Goal: Task Accomplishment & Management: Complete application form

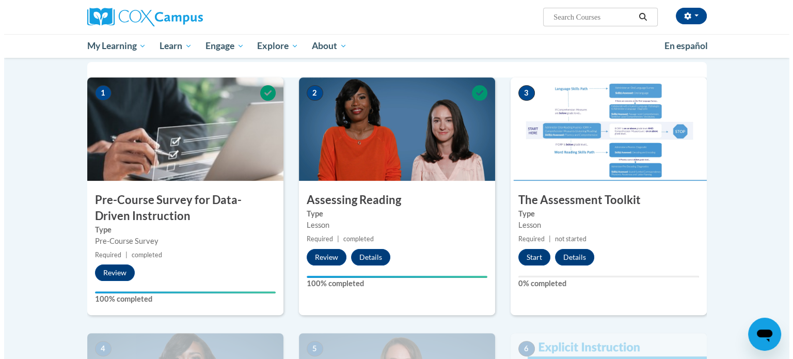
scroll to position [206, 0]
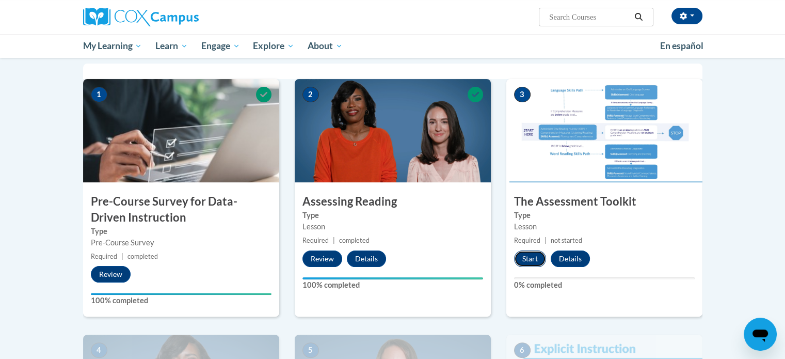
click at [537, 258] on button "Start" at bounding box center [530, 258] width 32 height 17
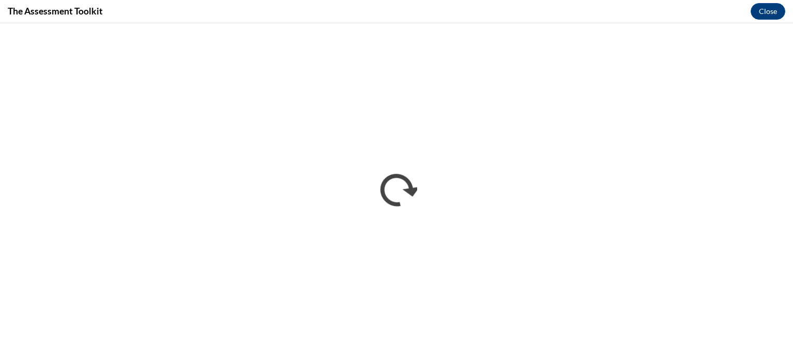
scroll to position [0, 0]
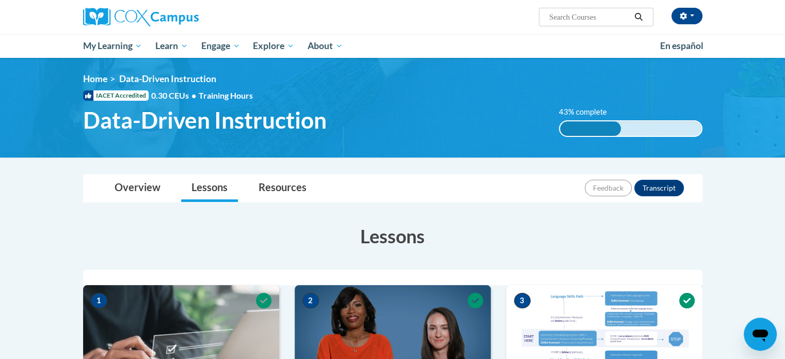
scroll to position [122, 0]
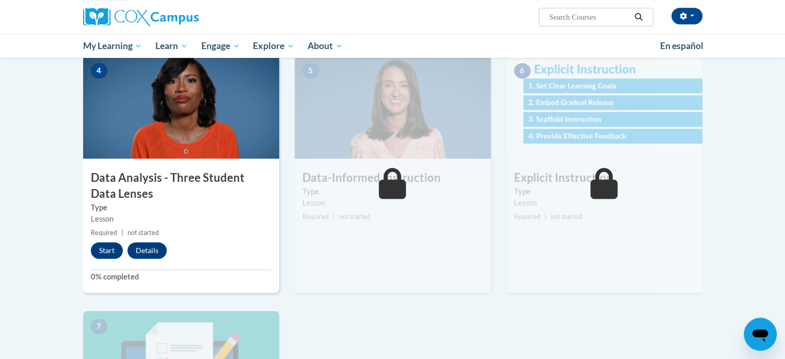
click at [499, 202] on div "6 Explicit Instruction Type Lesson Required | not started Start Details Feedback" at bounding box center [605, 182] width 212 height 255
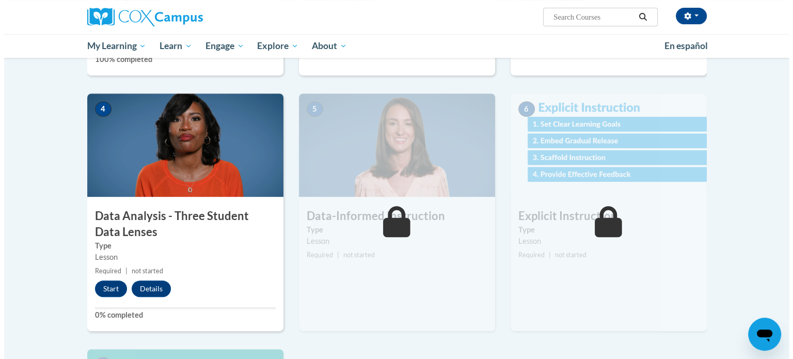
scroll to position [437, 0]
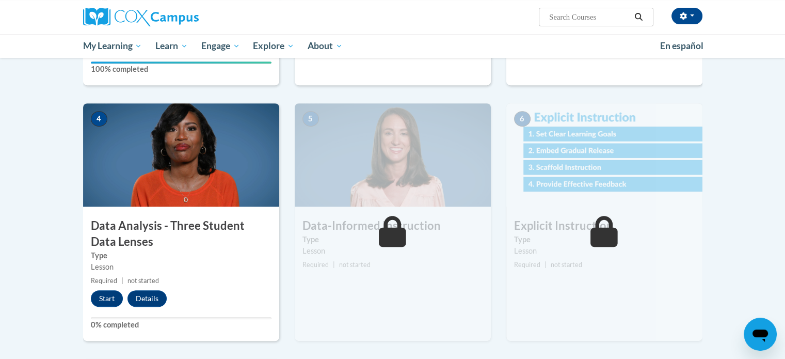
click at [237, 166] on img at bounding box center [181, 154] width 196 height 103
click at [106, 299] on button "Start" at bounding box center [107, 298] width 32 height 17
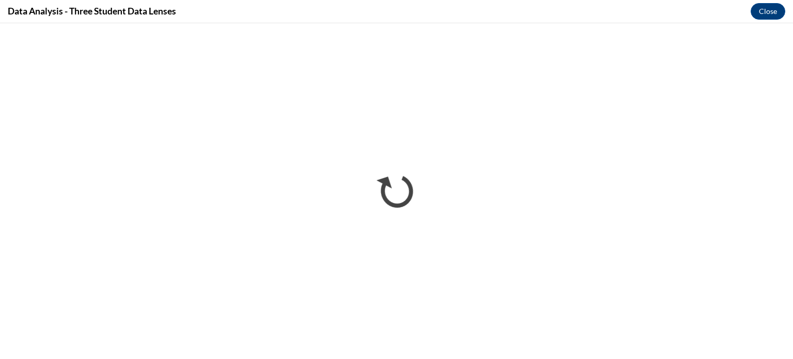
scroll to position [0, 0]
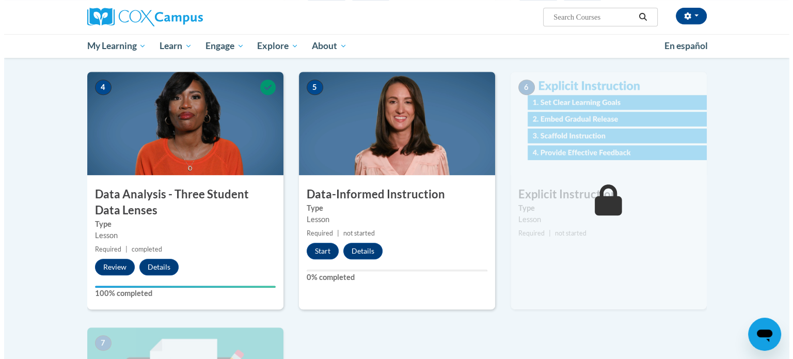
scroll to position [468, 0]
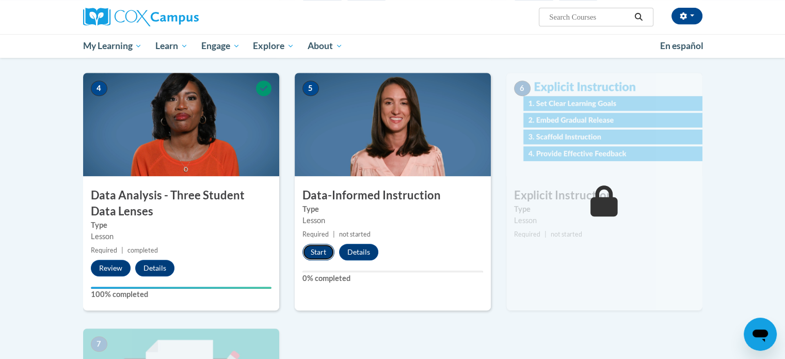
click at [322, 249] on button "Start" at bounding box center [318, 252] width 32 height 17
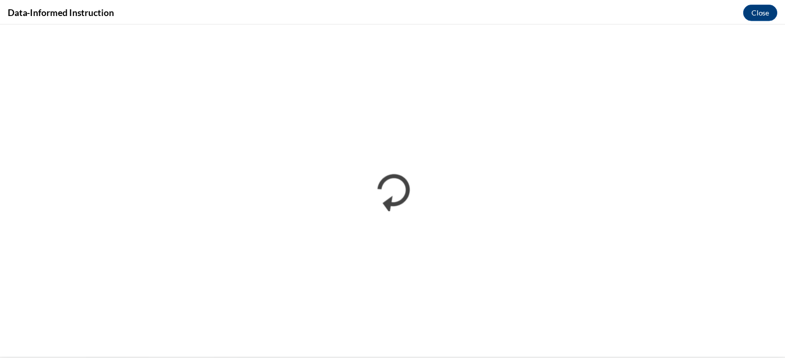
scroll to position [0, 0]
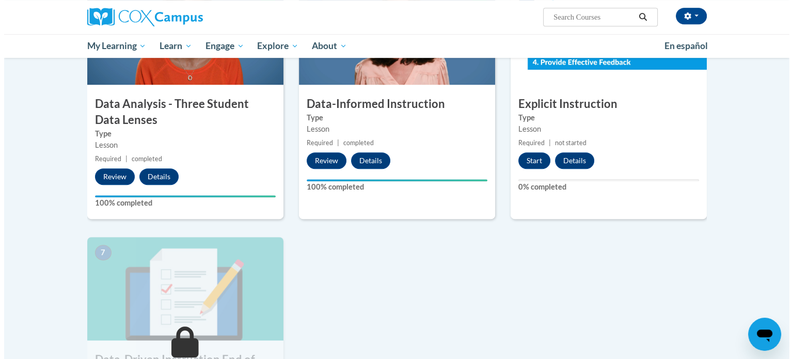
scroll to position [545, 0]
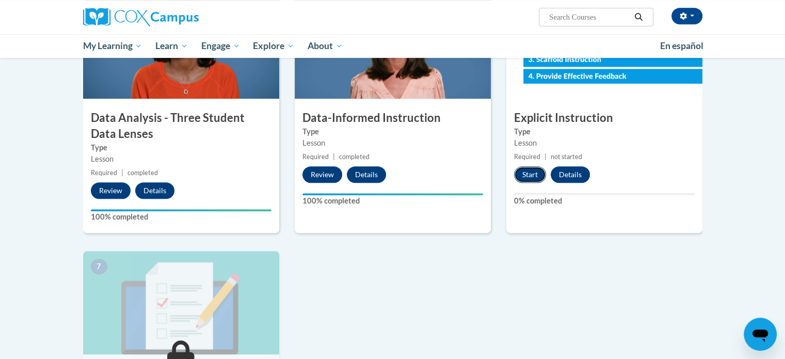
click at [524, 175] on button "Start" at bounding box center [530, 174] width 32 height 17
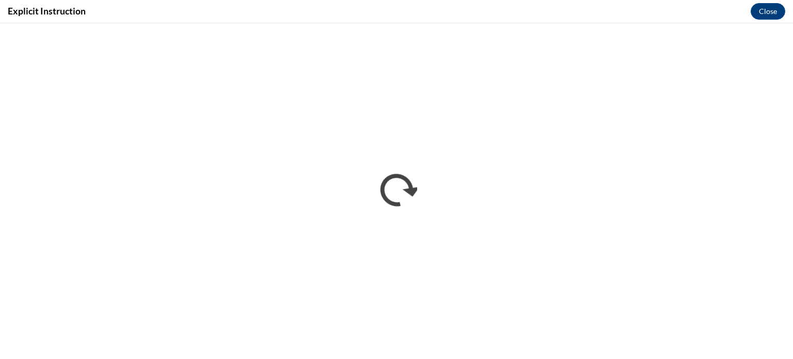
scroll to position [0, 0]
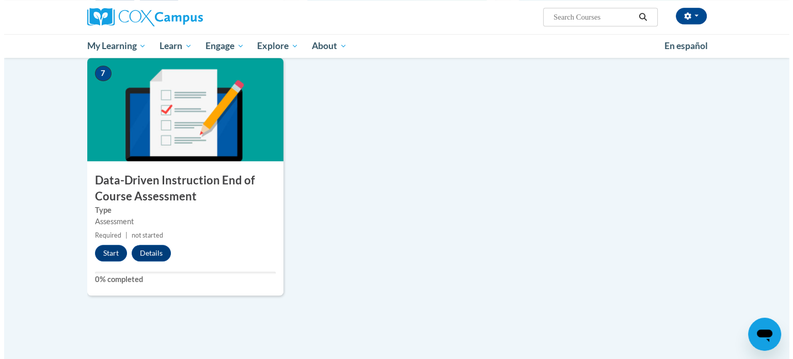
scroll to position [739, 0]
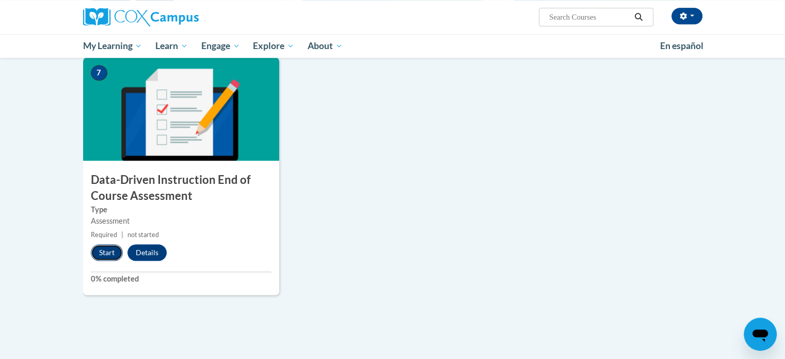
click at [107, 255] on button "Start" at bounding box center [107, 252] width 32 height 17
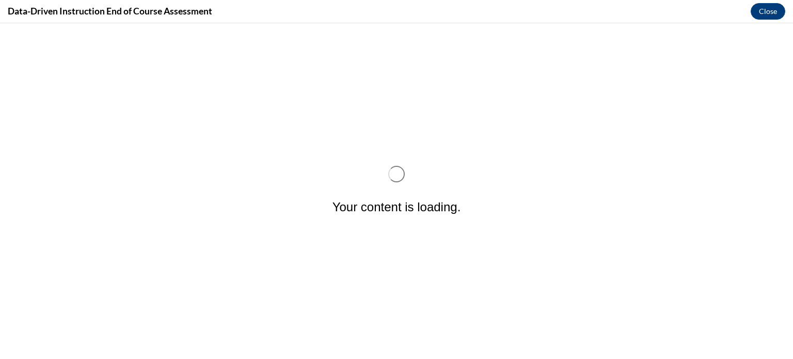
scroll to position [0, 0]
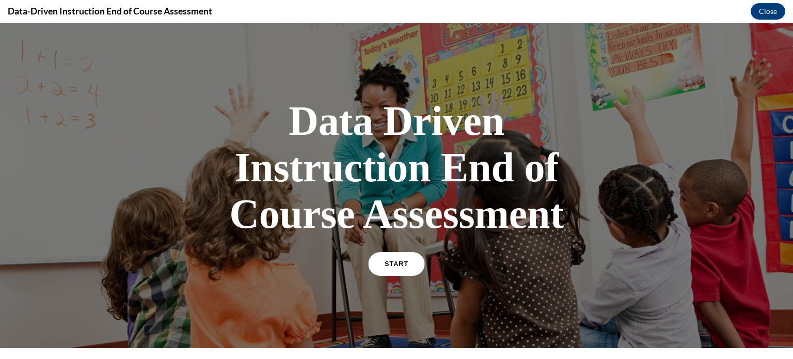
click at [388, 265] on span "START" at bounding box center [396, 264] width 24 height 8
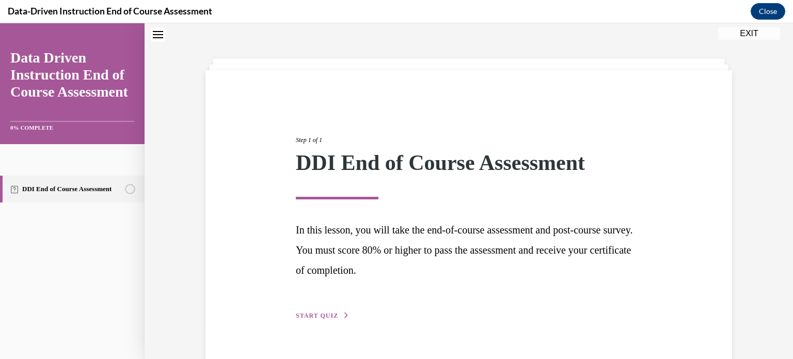
scroll to position [56, 0]
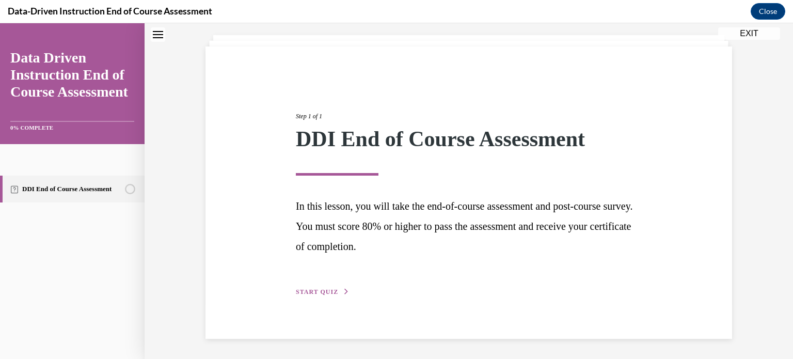
click at [329, 288] on span "START QUIZ" at bounding box center [317, 291] width 42 height 7
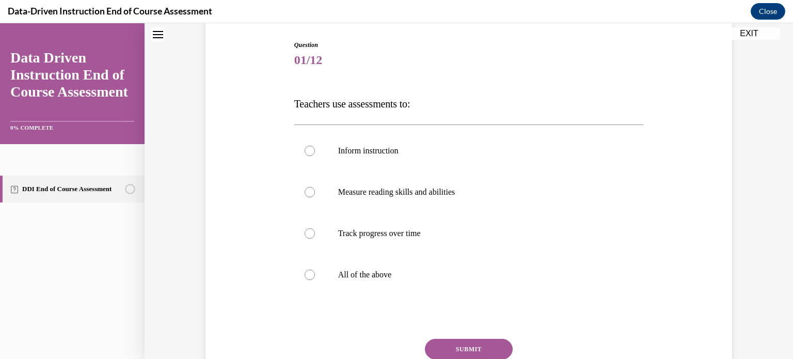
scroll to position [103, 0]
click at [310, 278] on label "All of the above" at bounding box center [468, 274] width 349 height 41
click at [310, 278] on input "All of the above" at bounding box center [309, 274] width 10 height 10
radio input "true"
click at [445, 351] on button "SUBMIT" at bounding box center [469, 349] width 88 height 21
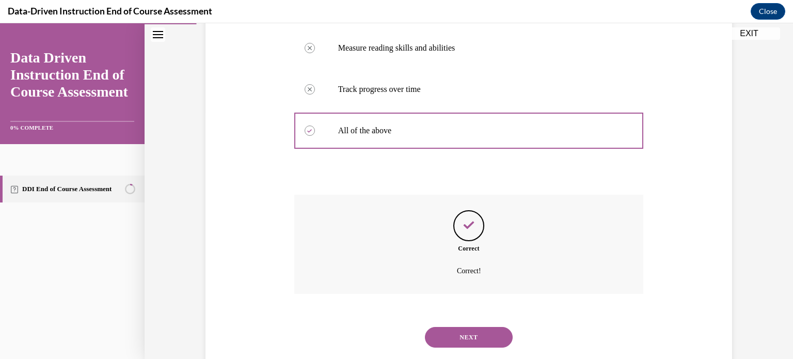
scroll to position [271, 0]
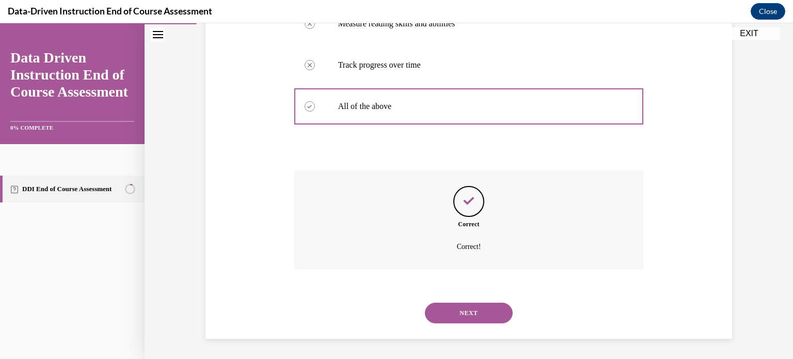
click at [442, 315] on button "NEXT" at bounding box center [469, 312] width 88 height 21
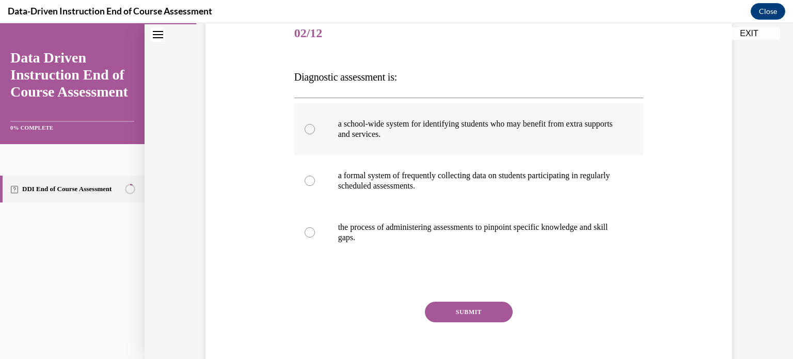
scroll to position [129, 0]
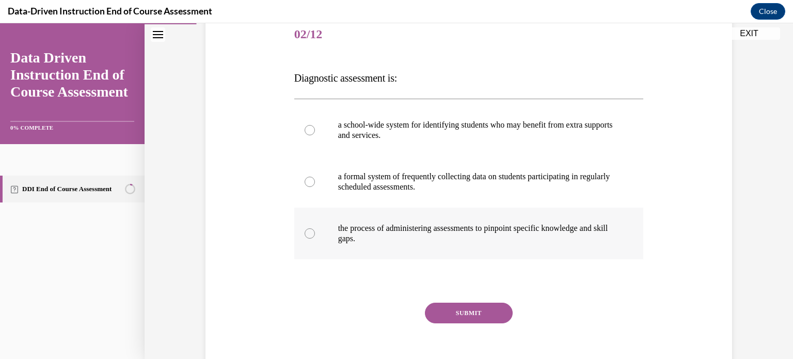
click at [305, 233] on div at bounding box center [309, 233] width 10 height 10
click at [305, 233] on input "the process of administering assessments to pinpoint specific knowledge and ski…" at bounding box center [309, 233] width 10 height 10
radio input "true"
click at [444, 304] on button "SUBMIT" at bounding box center [469, 312] width 88 height 21
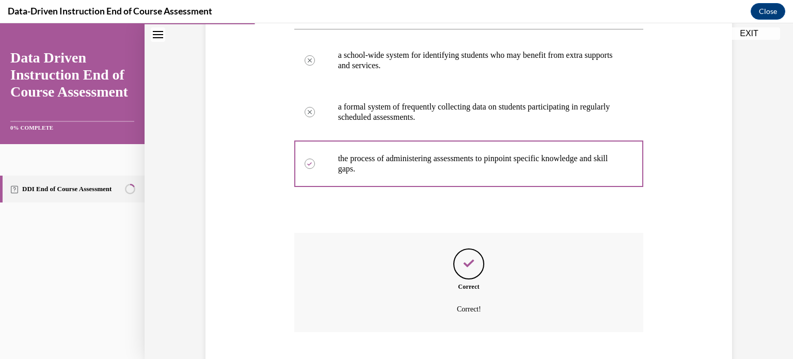
scroll to position [261, 0]
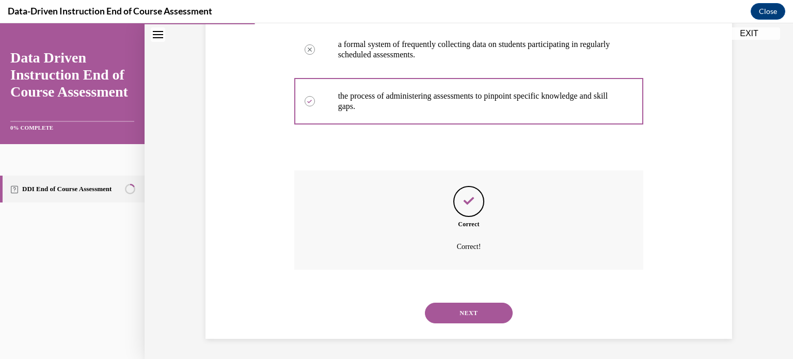
click at [444, 307] on button "NEXT" at bounding box center [469, 312] width 88 height 21
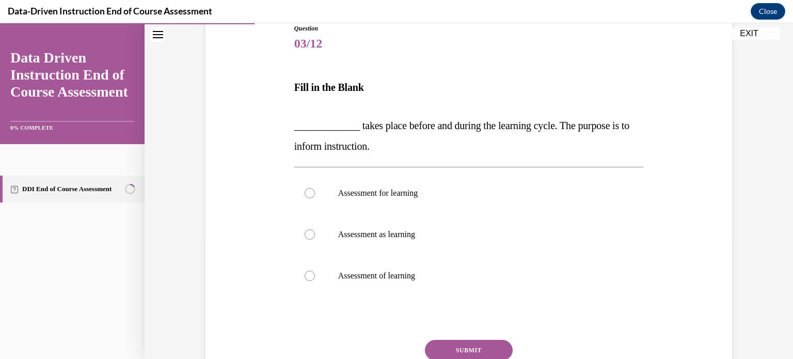
scroll to position [120, 0]
click at [304, 195] on div at bounding box center [309, 193] width 10 height 10
click at [304, 195] on input "Assessment for learning" at bounding box center [309, 193] width 10 height 10
radio input "true"
click at [432, 348] on button "SUBMIT" at bounding box center [469, 350] width 88 height 21
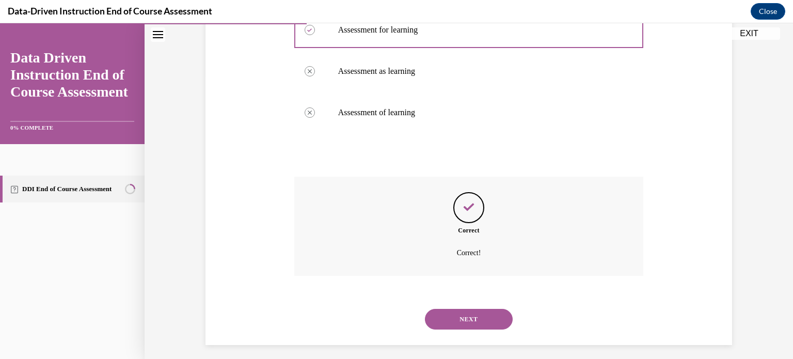
scroll to position [289, 0]
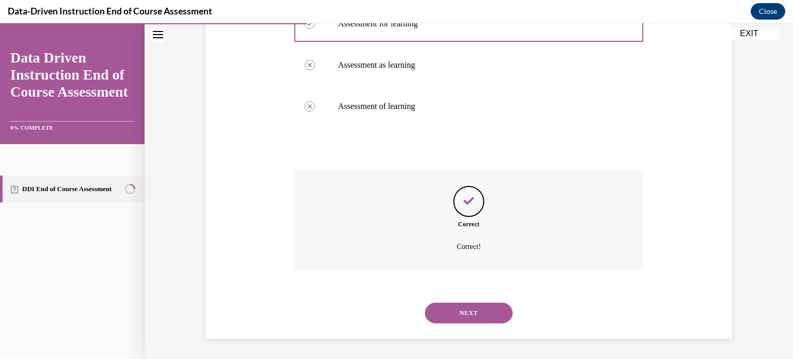
click at [440, 312] on button "NEXT" at bounding box center [469, 312] width 88 height 21
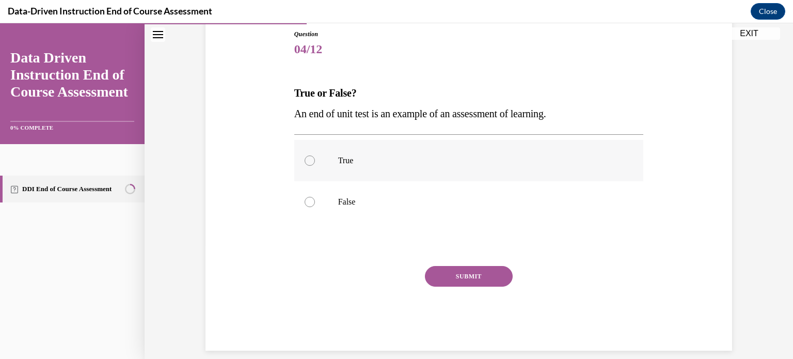
click at [304, 155] on div at bounding box center [309, 160] width 10 height 10
click at [304, 155] on input "True" at bounding box center [309, 160] width 10 height 10
radio input "true"
click at [427, 277] on button "SUBMIT" at bounding box center [469, 276] width 88 height 21
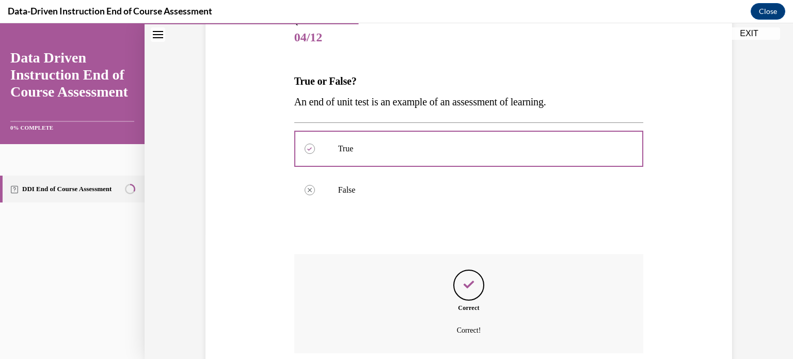
scroll to position [210, 0]
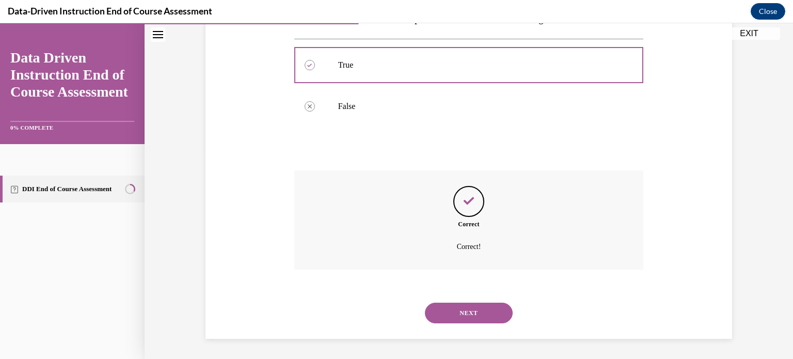
click at [447, 310] on button "NEXT" at bounding box center [469, 312] width 88 height 21
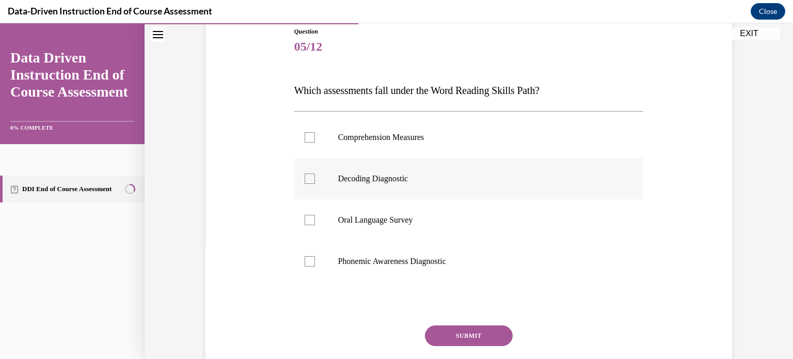
scroll to position [117, 0]
click at [307, 219] on div at bounding box center [309, 219] width 10 height 10
click at [307, 219] on input "Oral Language Survey" at bounding box center [309, 219] width 10 height 10
checkbox input "true"
click at [444, 342] on button "SUBMIT" at bounding box center [469, 335] width 88 height 21
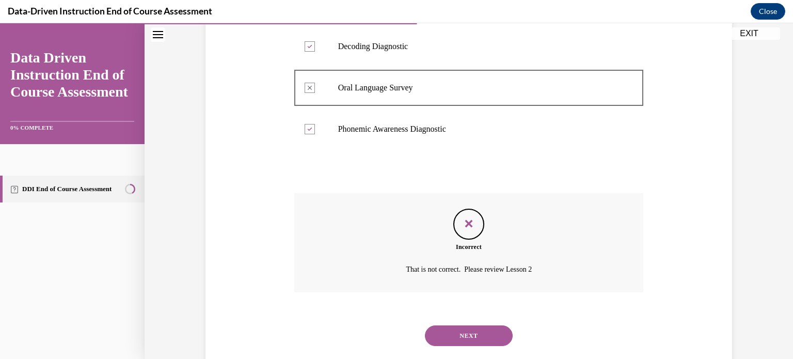
scroll to position [271, 0]
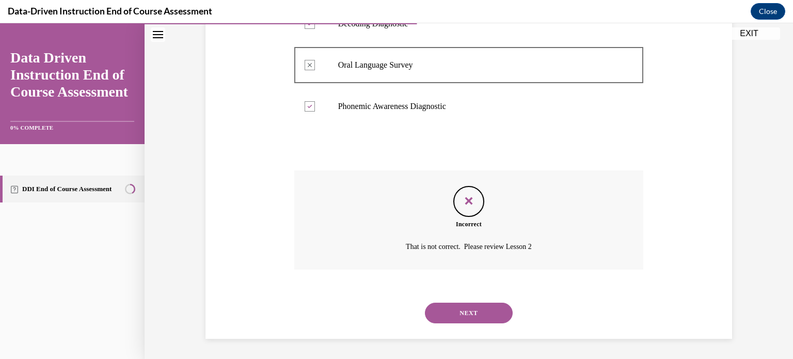
click at [467, 316] on button "NEXT" at bounding box center [469, 312] width 88 height 21
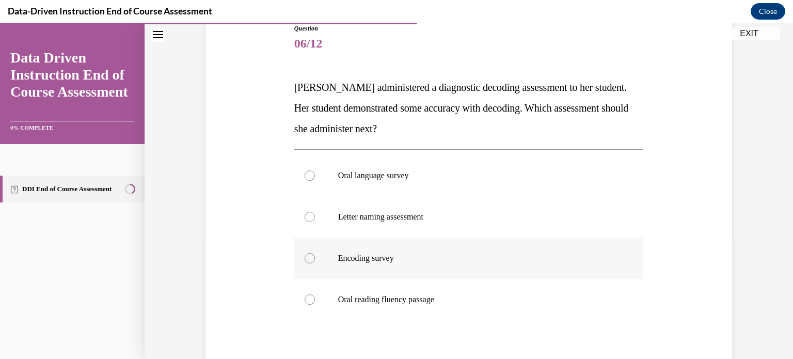
scroll to position [120, 0]
click at [304, 298] on div at bounding box center [309, 299] width 10 height 10
click at [304, 298] on input "Oral reading fluency passage" at bounding box center [309, 299] width 10 height 10
radio input "true"
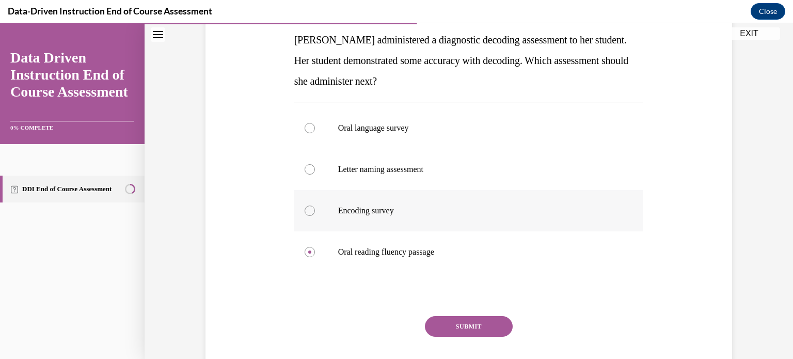
scroll to position [168, 0]
click at [496, 320] on button "SUBMIT" at bounding box center [469, 325] width 88 height 21
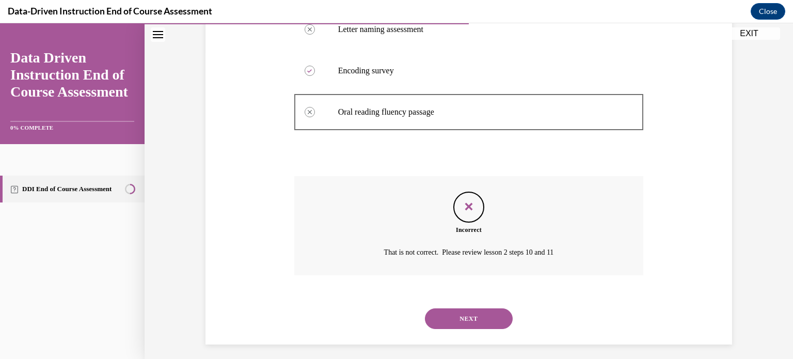
scroll to position [313, 0]
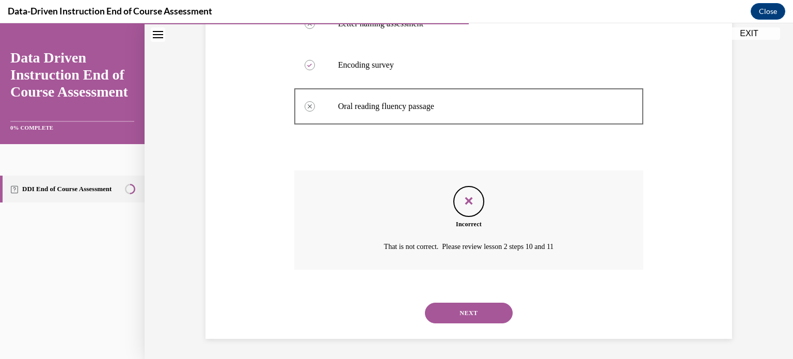
click at [492, 309] on button "NEXT" at bounding box center [469, 312] width 88 height 21
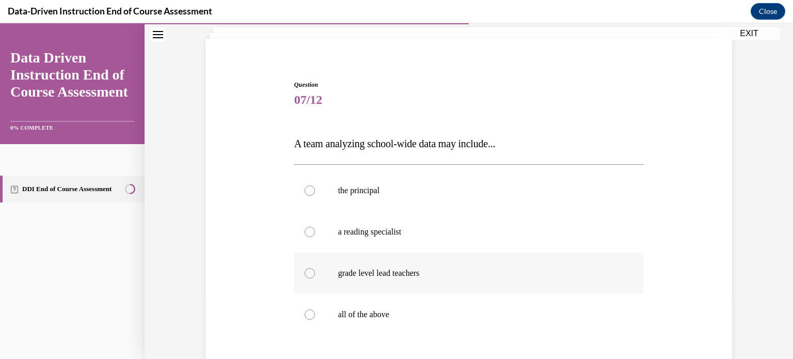
scroll to position [94, 0]
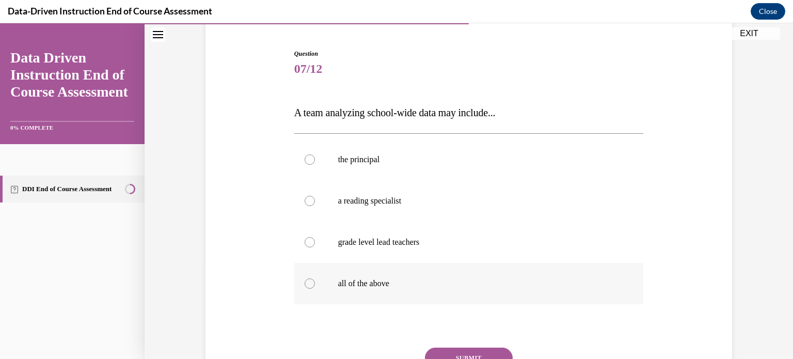
click at [306, 281] on div at bounding box center [309, 283] width 10 height 10
click at [306, 281] on input "all of the above" at bounding box center [309, 283] width 10 height 10
radio input "true"
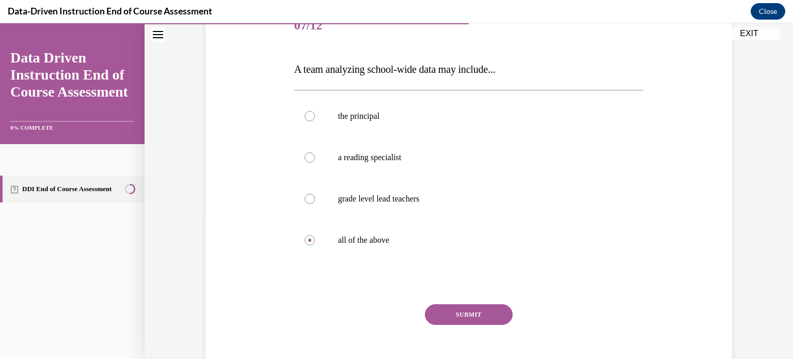
click at [475, 314] on button "SUBMIT" at bounding box center [469, 314] width 88 height 21
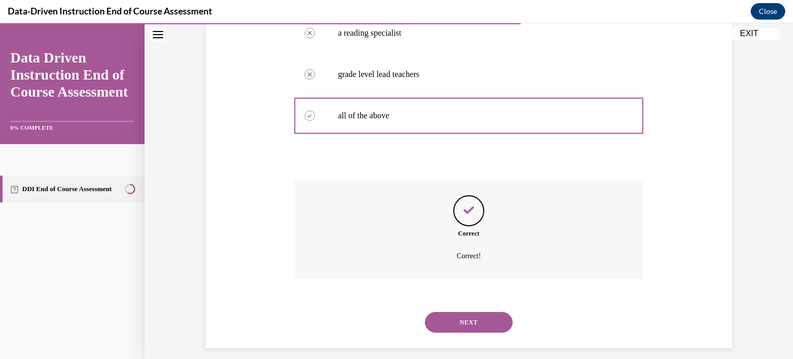
scroll to position [271, 0]
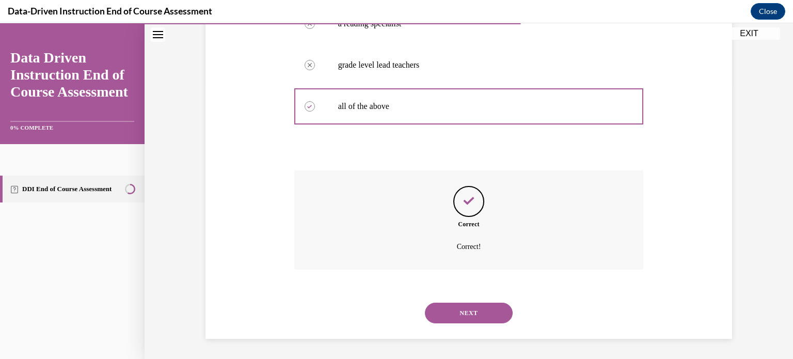
click at [485, 309] on button "NEXT" at bounding box center [469, 312] width 88 height 21
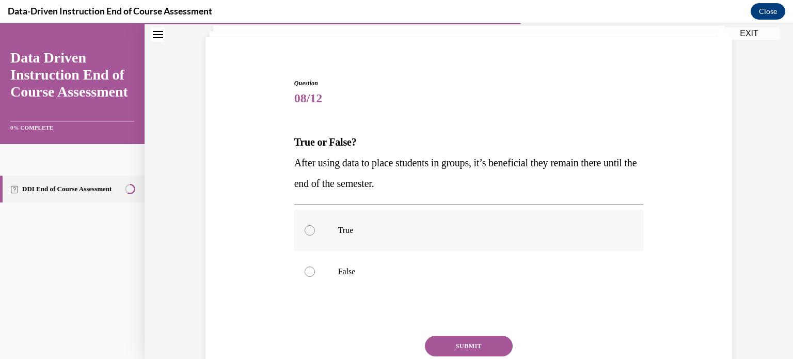
scroll to position [74, 0]
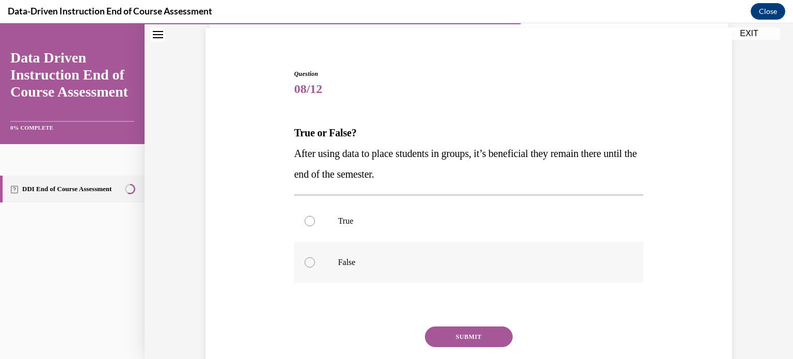
click at [306, 260] on div at bounding box center [309, 262] width 10 height 10
click at [306, 260] on input "False" at bounding box center [309, 262] width 10 height 10
radio input "true"
click at [447, 329] on button "SUBMIT" at bounding box center [469, 336] width 88 height 21
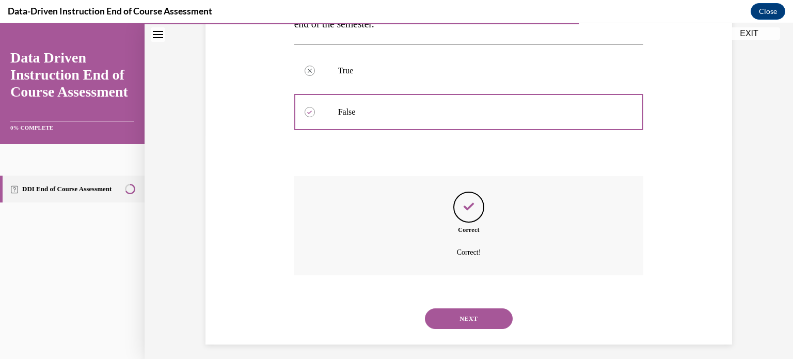
scroll to position [230, 0]
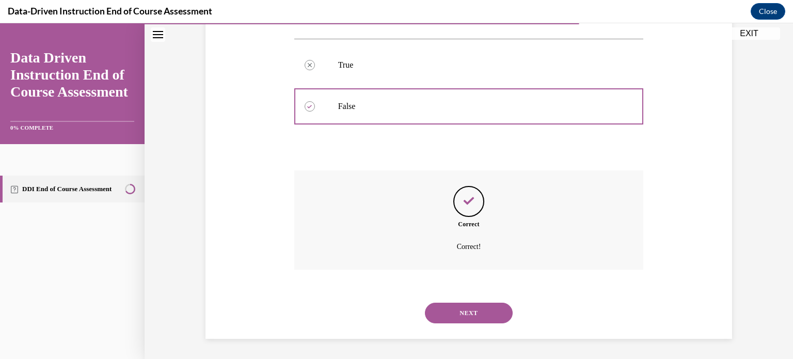
click at [462, 307] on button "NEXT" at bounding box center [469, 312] width 88 height 21
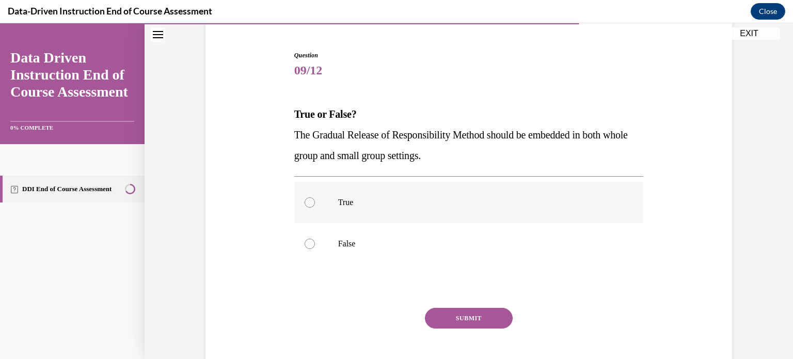
scroll to position [119, 0]
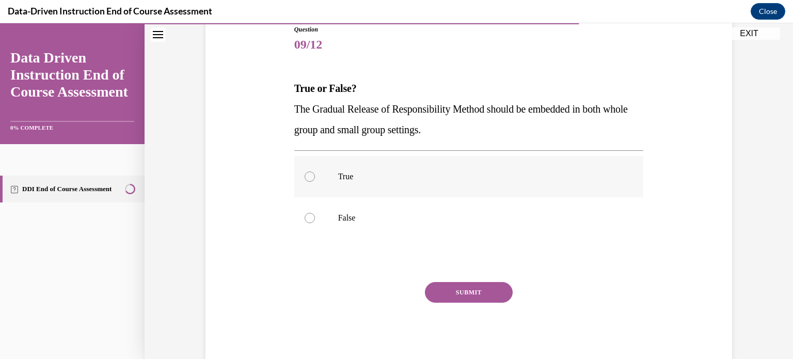
click at [306, 179] on div at bounding box center [309, 176] width 10 height 10
click at [306, 179] on input "True" at bounding box center [309, 176] width 10 height 10
radio input "true"
click at [438, 296] on button "SUBMIT" at bounding box center [469, 292] width 88 height 21
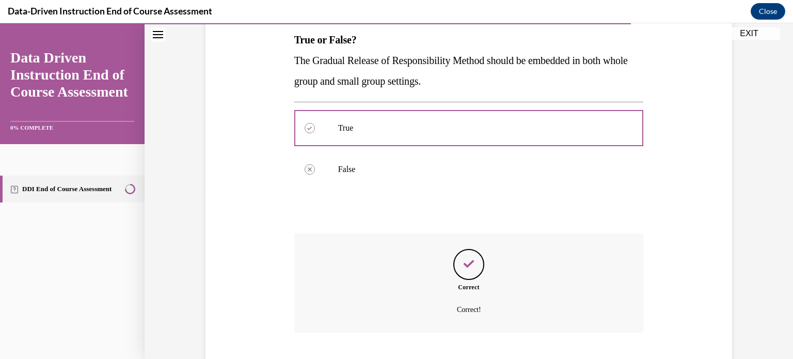
scroll to position [230, 0]
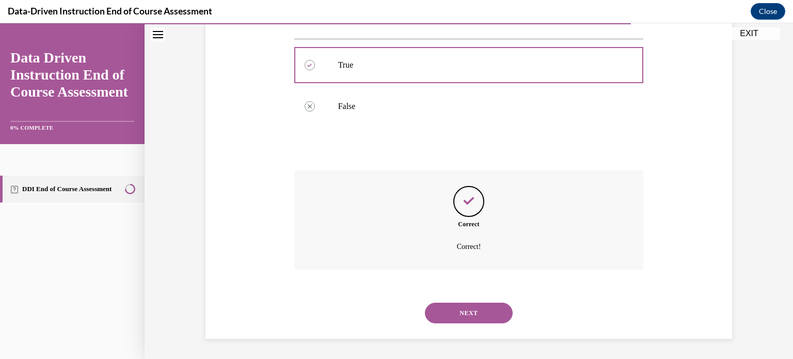
click at [444, 308] on button "NEXT" at bounding box center [469, 312] width 88 height 21
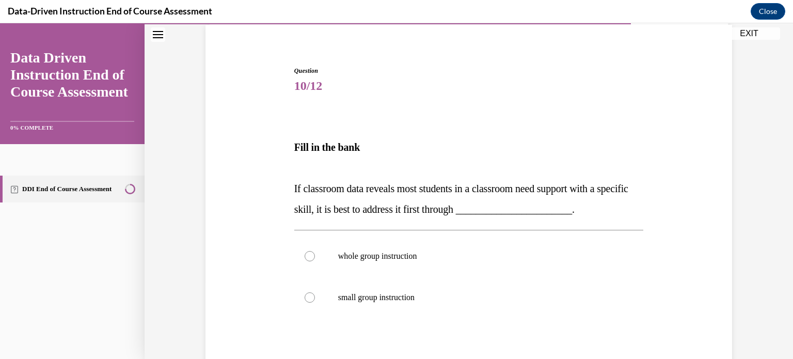
scroll to position [113, 0]
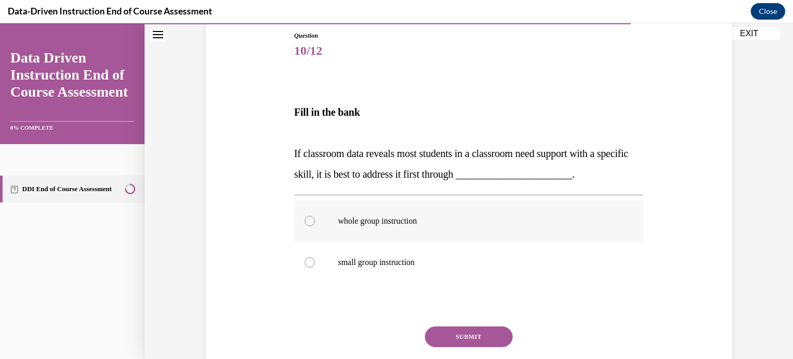
click at [305, 219] on div at bounding box center [309, 221] width 10 height 10
click at [305, 219] on input "whole group instruction" at bounding box center [309, 221] width 10 height 10
radio input "true"
click at [454, 331] on button "SUBMIT" at bounding box center [469, 336] width 88 height 21
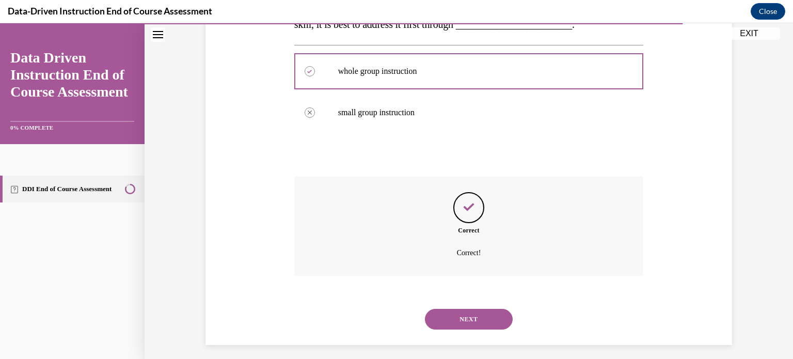
scroll to position [268, 0]
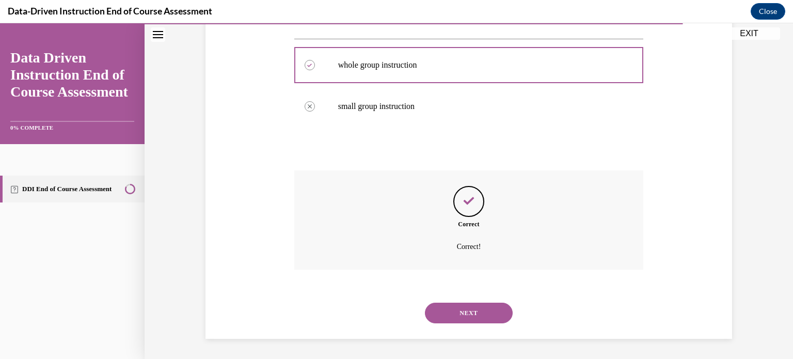
click at [459, 310] on button "NEXT" at bounding box center [469, 312] width 88 height 21
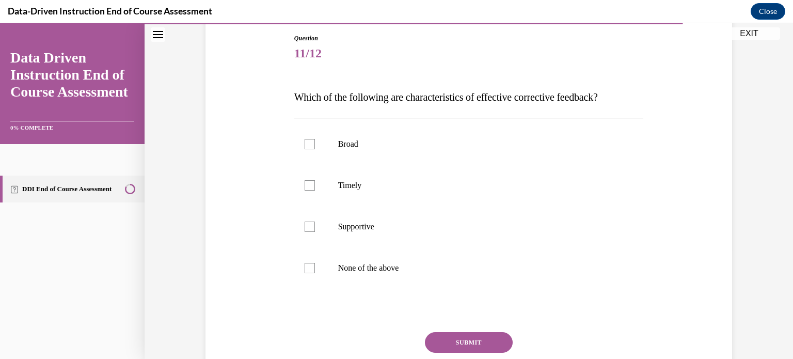
scroll to position [111, 0]
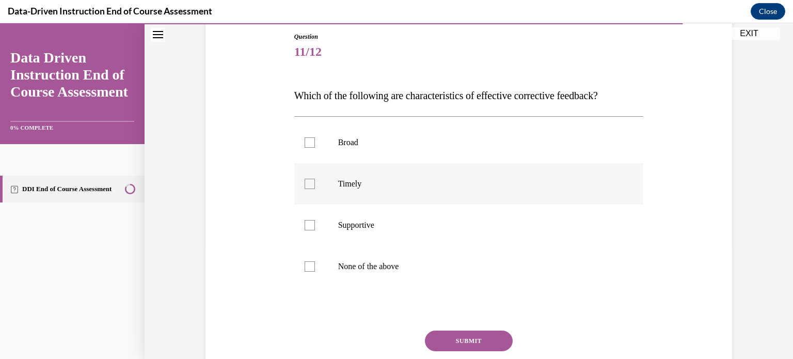
click at [308, 194] on label "Timely" at bounding box center [468, 183] width 349 height 41
click at [308, 189] on input "Timely" at bounding box center [309, 184] width 10 height 10
checkbox input "true"
click at [304, 229] on div at bounding box center [309, 225] width 10 height 10
click at [304, 229] on input "Supportive" at bounding box center [309, 225] width 10 height 10
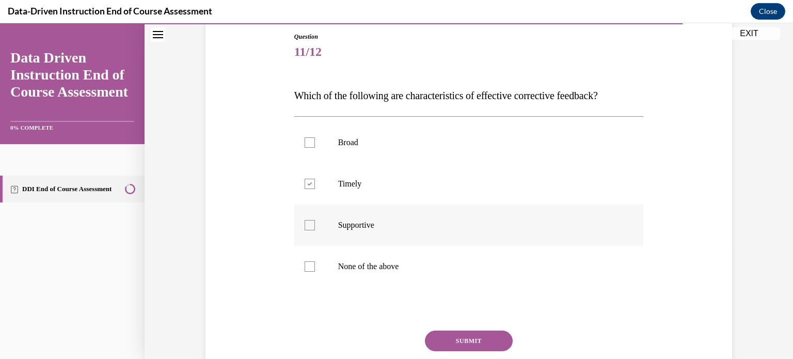
checkbox input "true"
click at [452, 344] on button "SUBMIT" at bounding box center [469, 340] width 88 height 21
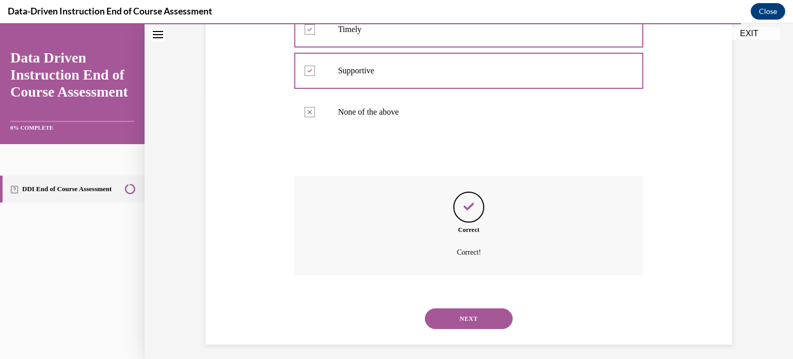
scroll to position [271, 0]
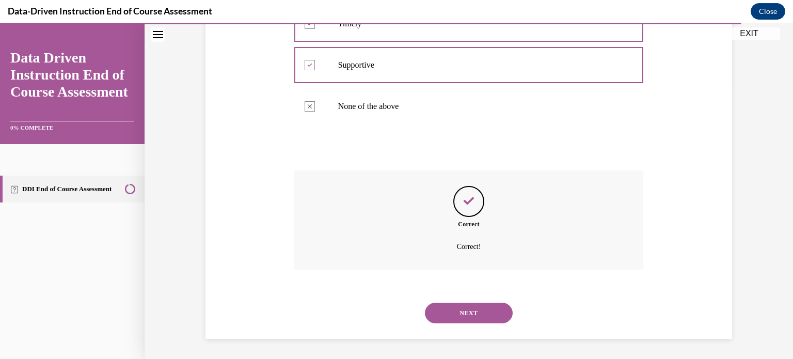
click at [465, 312] on button "NEXT" at bounding box center [469, 312] width 88 height 21
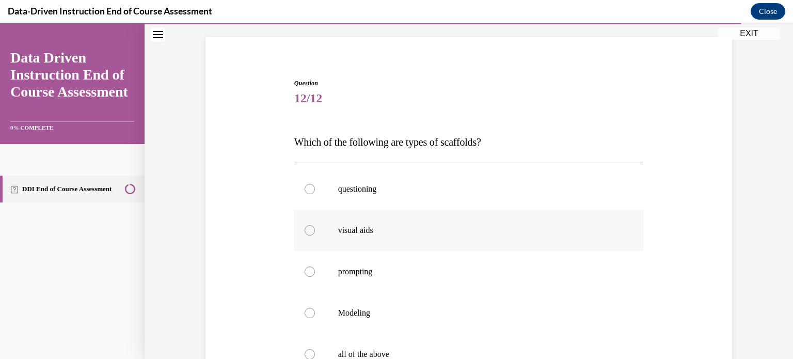
scroll to position [96, 0]
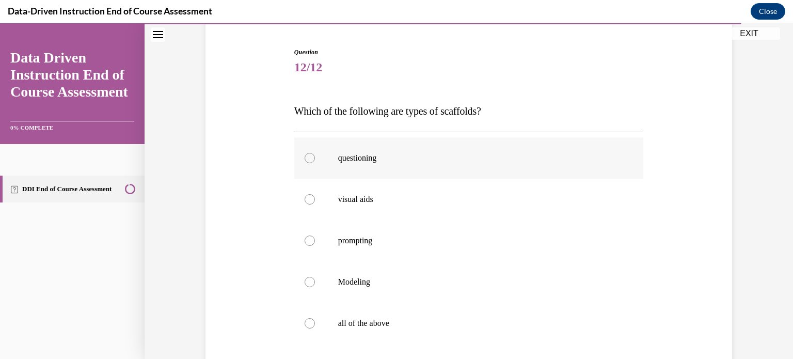
click at [306, 157] on div at bounding box center [309, 158] width 10 height 10
click at [306, 157] on input "questioning" at bounding box center [309, 158] width 10 height 10
radio input "true"
click at [304, 196] on div at bounding box center [309, 199] width 10 height 10
click at [304, 196] on input "visual aids" at bounding box center [309, 199] width 10 height 10
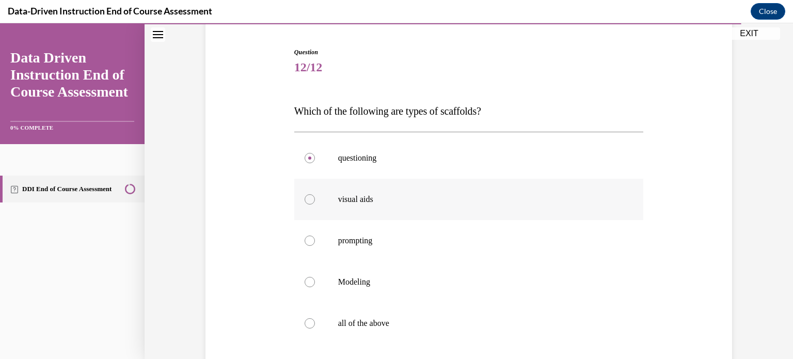
radio input "true"
click at [304, 324] on div at bounding box center [309, 323] width 10 height 10
click at [304, 324] on input "all of the above" at bounding box center [309, 323] width 10 height 10
radio input "true"
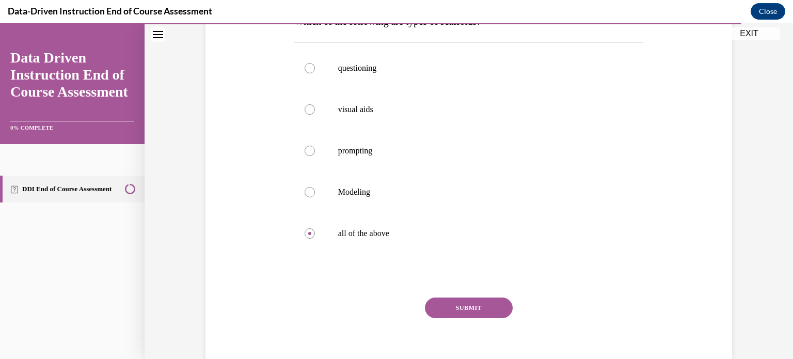
click at [447, 305] on button "SUBMIT" at bounding box center [469, 307] width 88 height 21
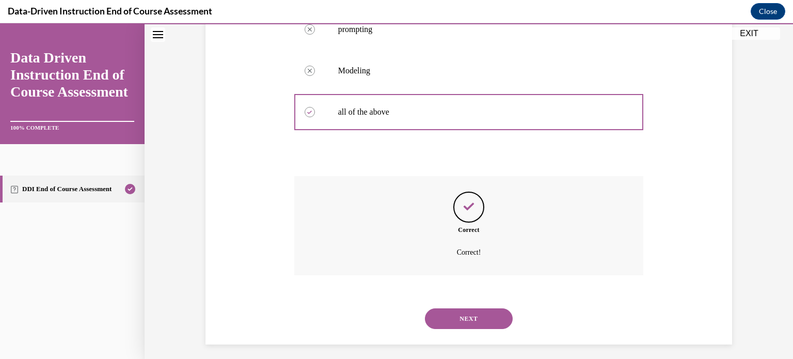
scroll to position [313, 0]
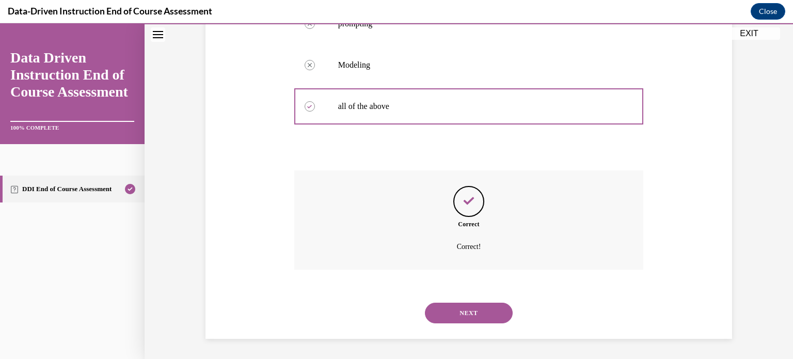
click at [453, 311] on button "NEXT" at bounding box center [469, 312] width 88 height 21
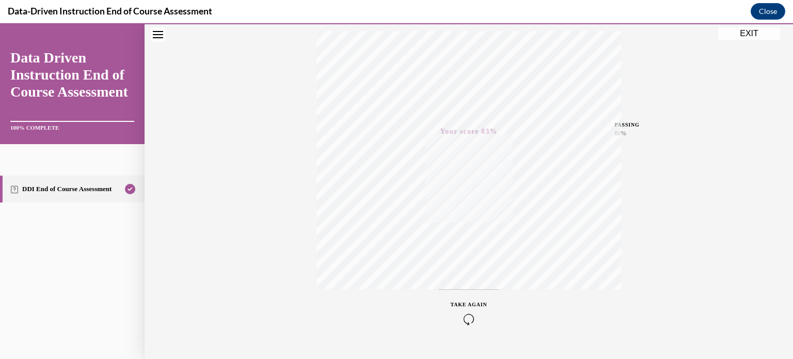
scroll to position [173, 0]
click at [468, 311] on icon "button" at bounding box center [469, 316] width 37 height 11
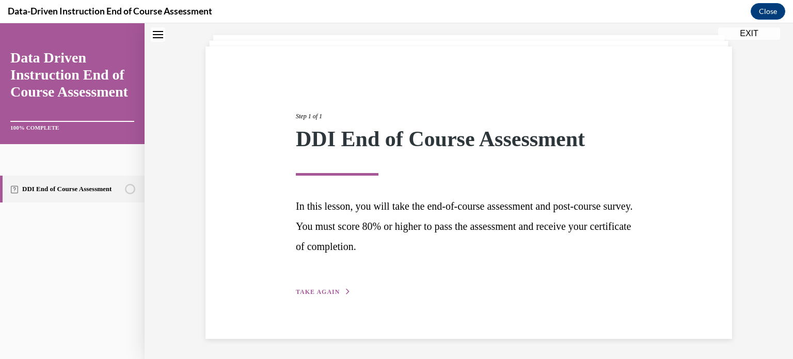
click at [745, 29] on button "EXIT" at bounding box center [749, 33] width 62 height 12
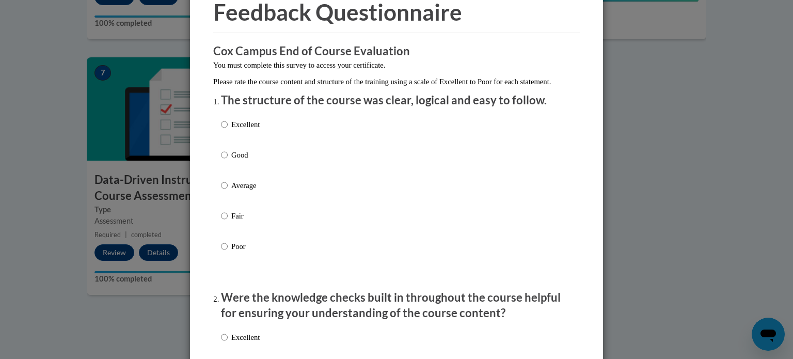
scroll to position [54, 0]
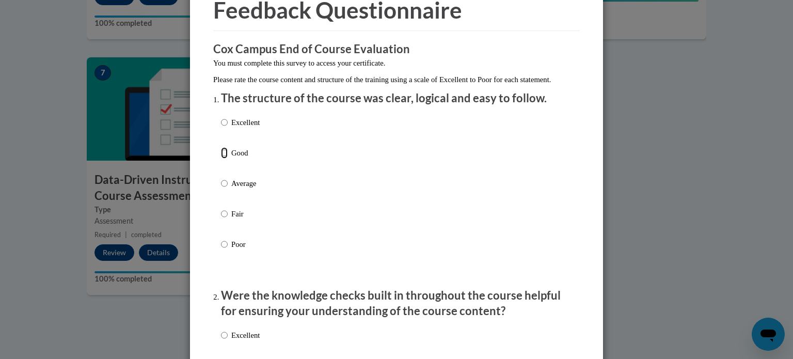
click at [221, 158] on input "Good" at bounding box center [224, 152] width 7 height 11
radio input "true"
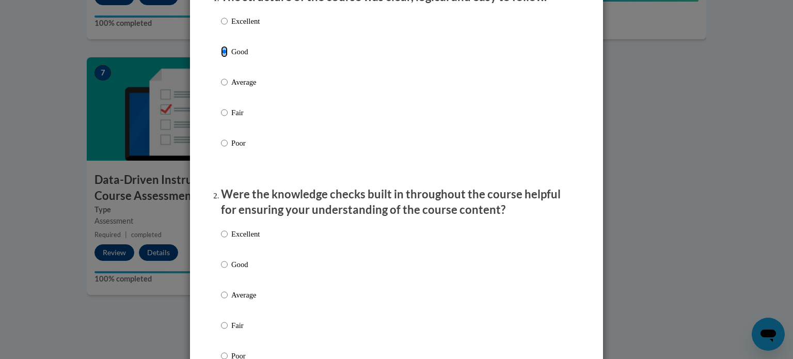
scroll to position [223, 0]
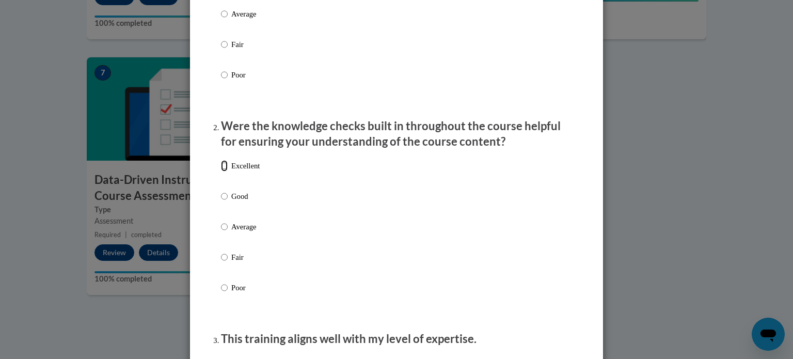
click at [221, 171] on input "Excellent" at bounding box center [224, 165] width 7 height 11
radio input "true"
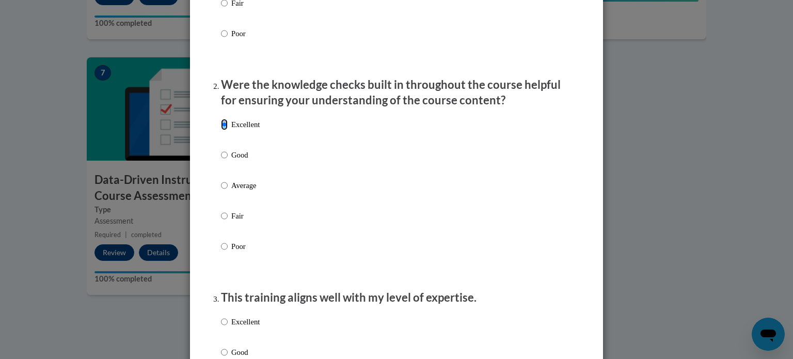
scroll to position [312, 0]
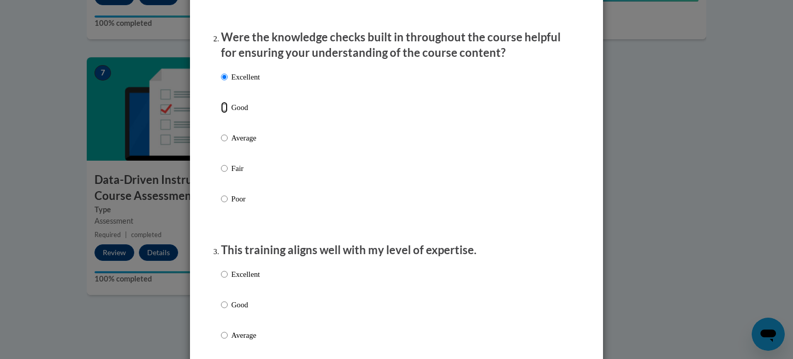
click at [223, 113] on input "Good" at bounding box center [224, 107] width 7 height 11
radio input "true"
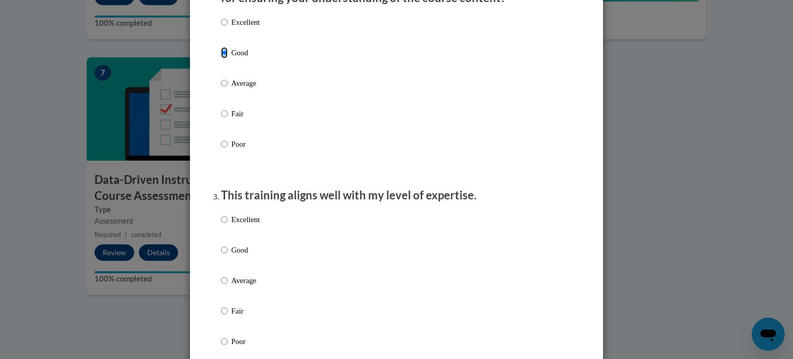
scroll to position [365, 0]
click at [222, 256] on input "Good" at bounding box center [224, 250] width 7 height 11
radio input "true"
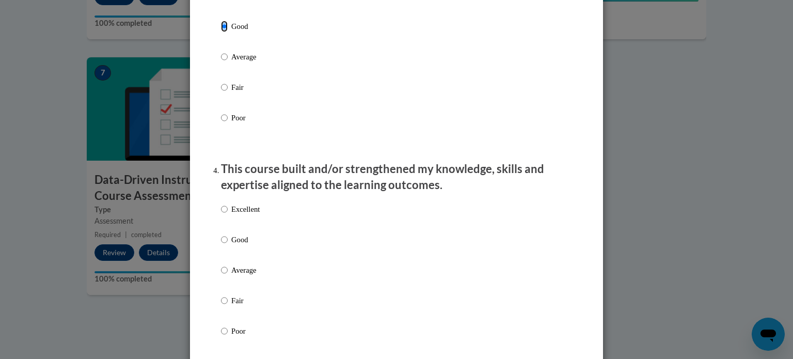
scroll to position [665, 0]
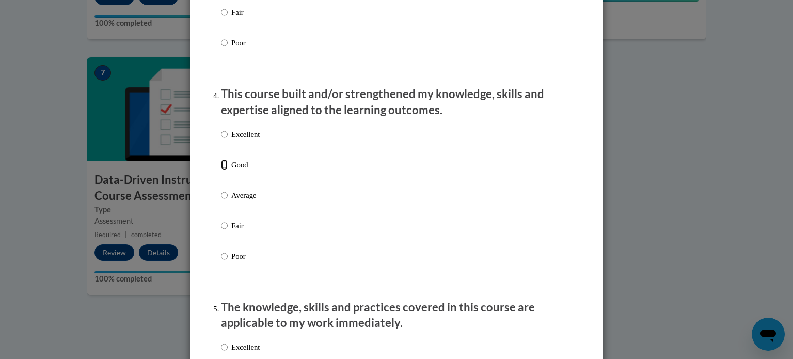
click at [221, 170] on input "Good" at bounding box center [224, 164] width 7 height 11
radio input "true"
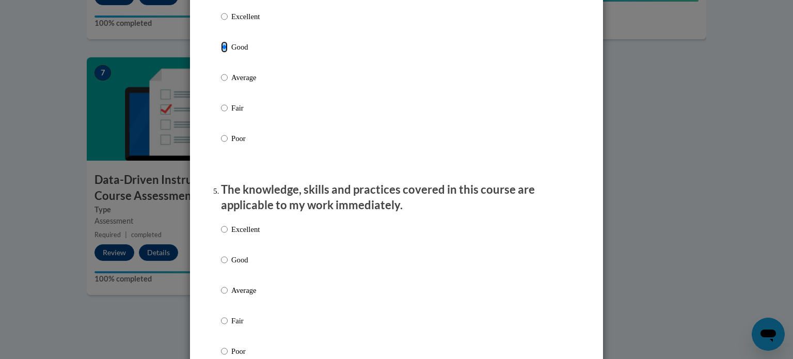
scroll to position [790, 0]
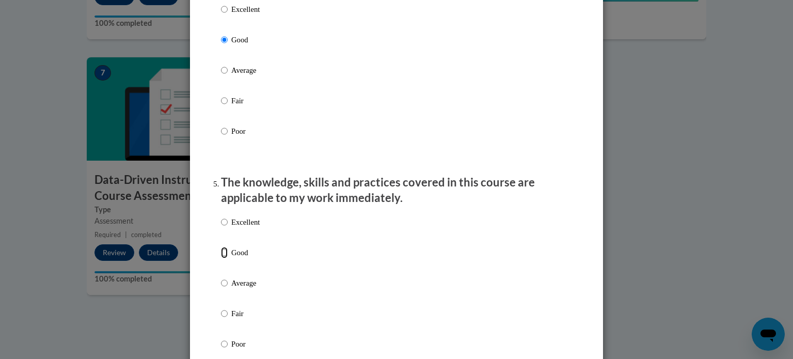
click at [221, 258] on input "Good" at bounding box center [224, 252] width 7 height 11
radio input "true"
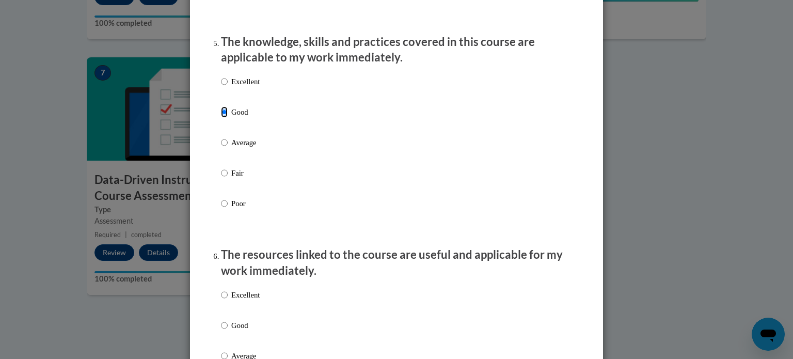
scroll to position [932, 0]
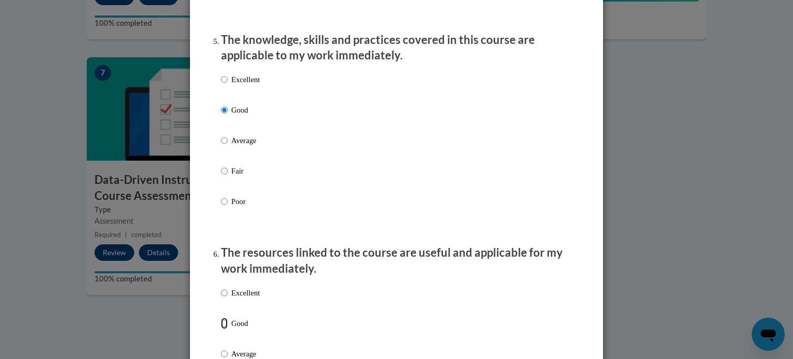
click at [221, 329] on input "Good" at bounding box center [224, 322] width 7 height 11
radio input "true"
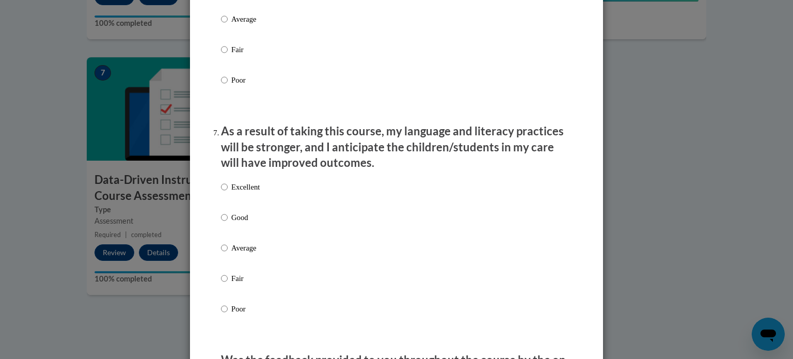
scroll to position [1273, 0]
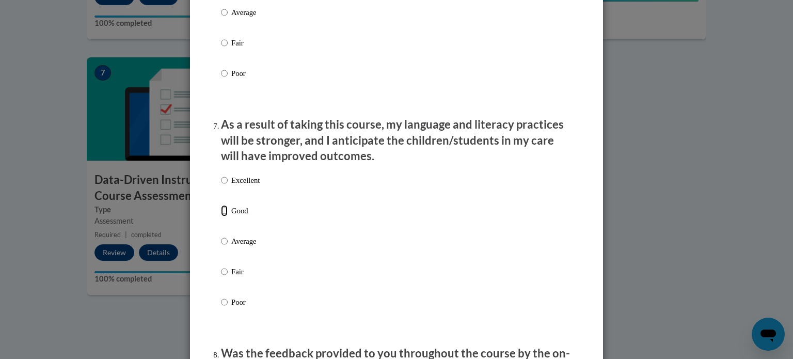
click at [221, 216] on input "Good" at bounding box center [224, 210] width 7 height 11
radio input "true"
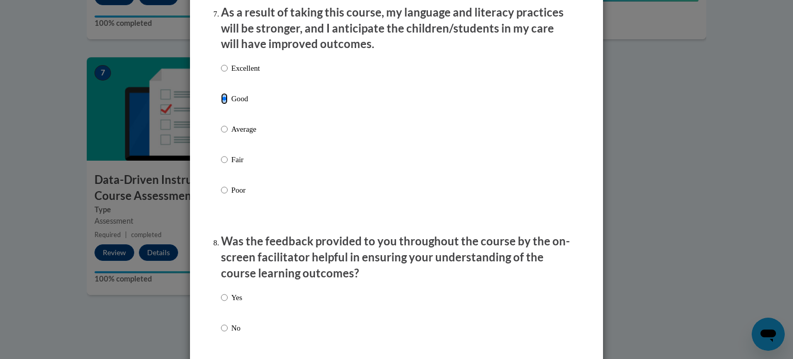
scroll to position [1522, 0]
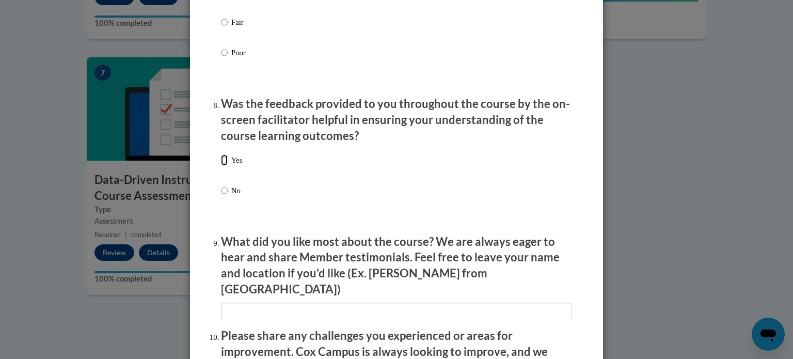
click at [221, 166] on input "Yes" at bounding box center [224, 159] width 7 height 11
radio input "true"
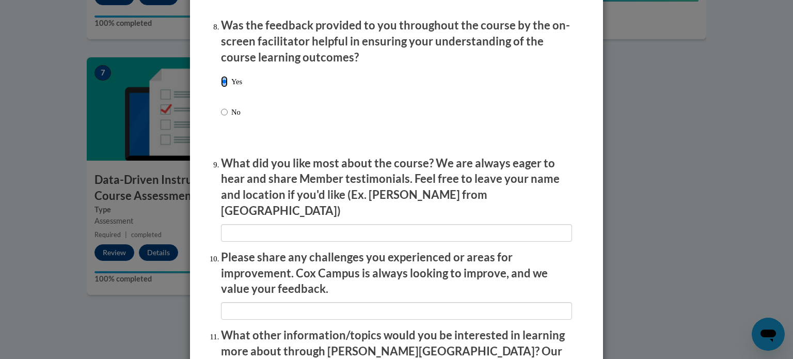
scroll to position [1624, 0]
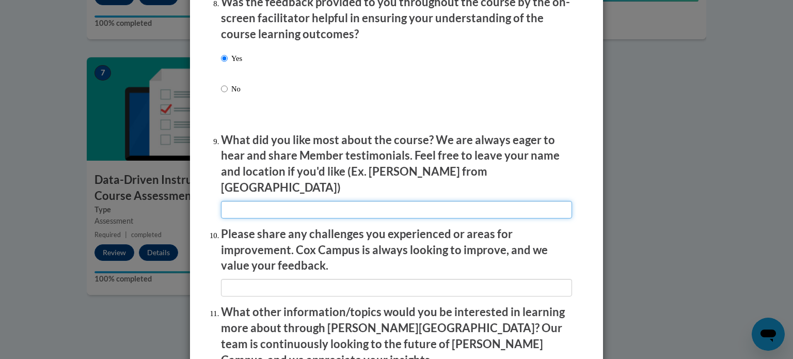
click at [325, 202] on input "textbox" at bounding box center [396, 210] width 351 height 18
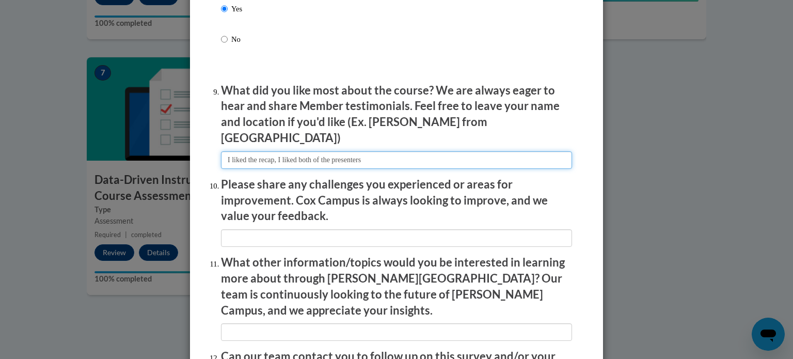
scroll to position [1674, 0]
type input "I liked the recap, I liked both of the presenters"
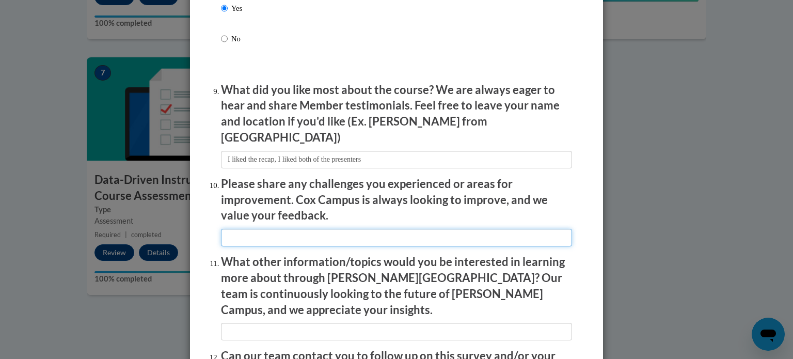
click at [322, 236] on input "textbox" at bounding box center [396, 238] width 351 height 18
type input "t"
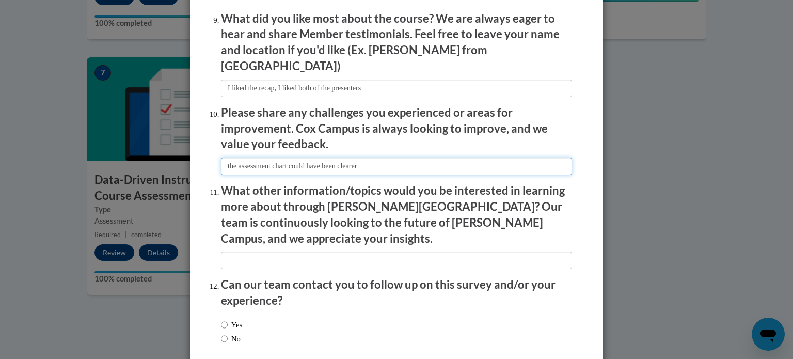
scroll to position [1769, 0]
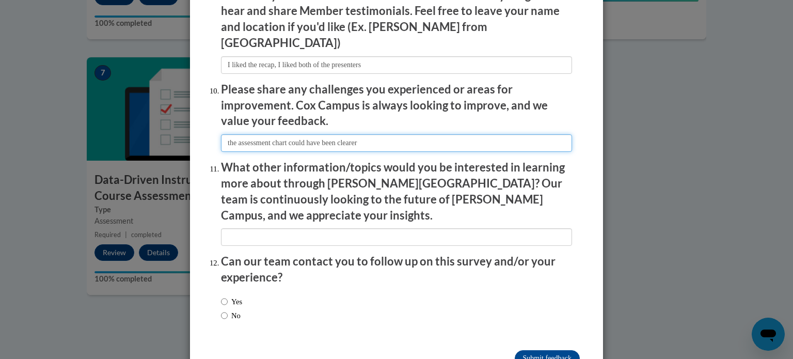
type input "the assessment chart could have been clearer"
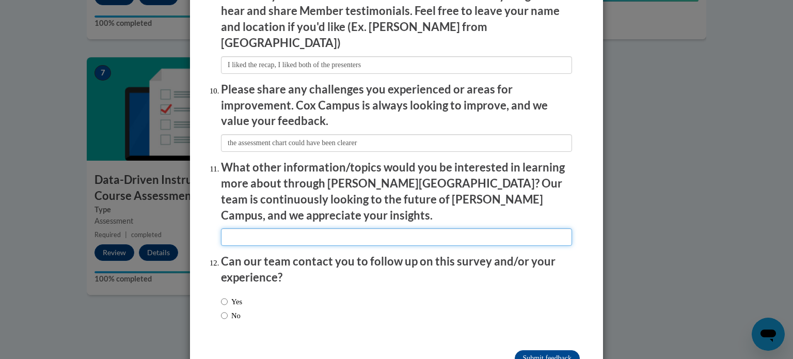
click at [300, 228] on input "textbox" at bounding box center [396, 237] width 351 height 18
type input "c"
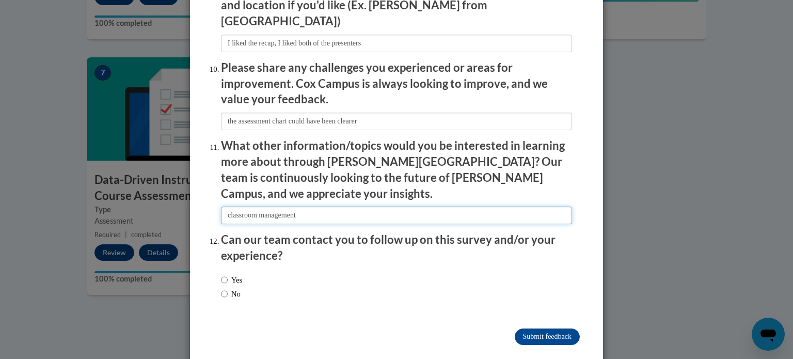
type input "classroom management"
click at [221, 288] on input "No" at bounding box center [224, 293] width 7 height 11
radio input "true"
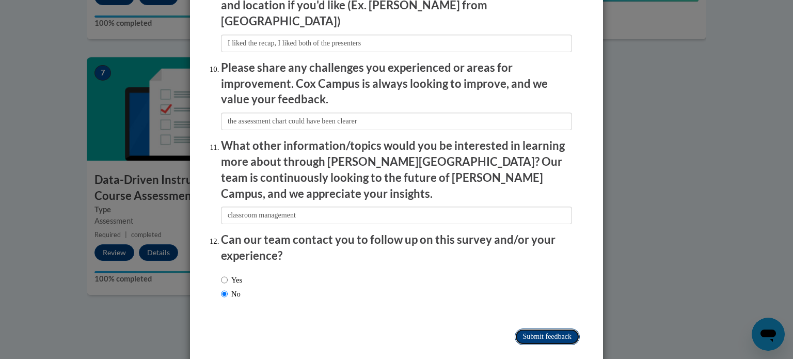
click at [530, 328] on input "Submit feedback" at bounding box center [547, 336] width 65 height 17
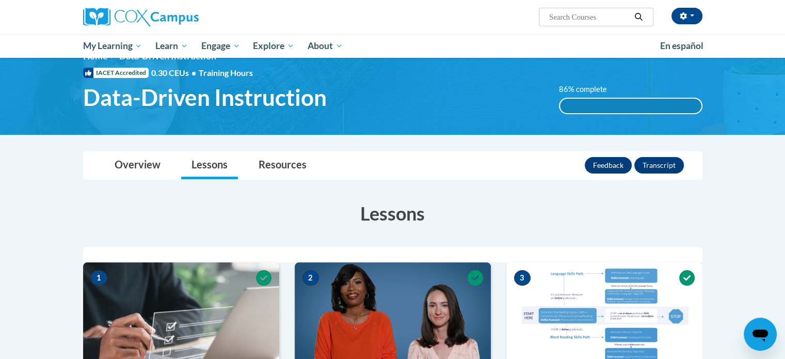
scroll to position [0, 0]
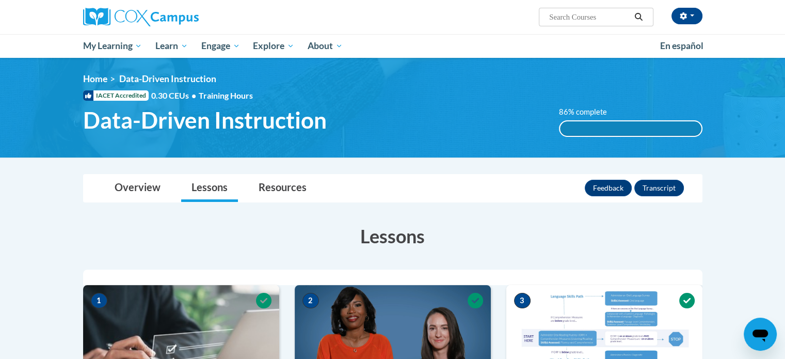
click at [581, 107] on label "86% complete" at bounding box center [588, 111] width 59 height 11
click at [581, 125] on div "86% complete" at bounding box center [630, 128] width 141 height 14
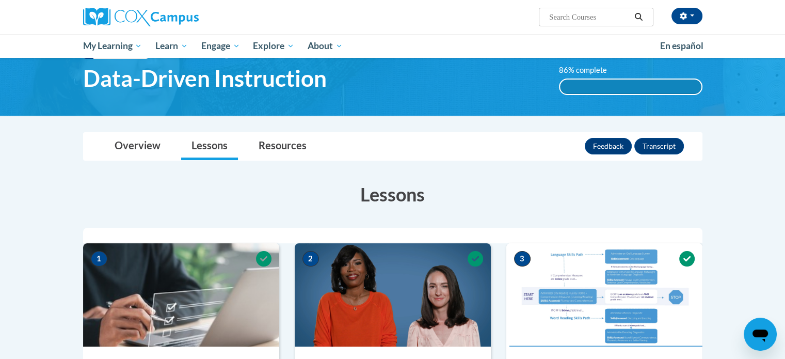
scroll to position [43, 0]
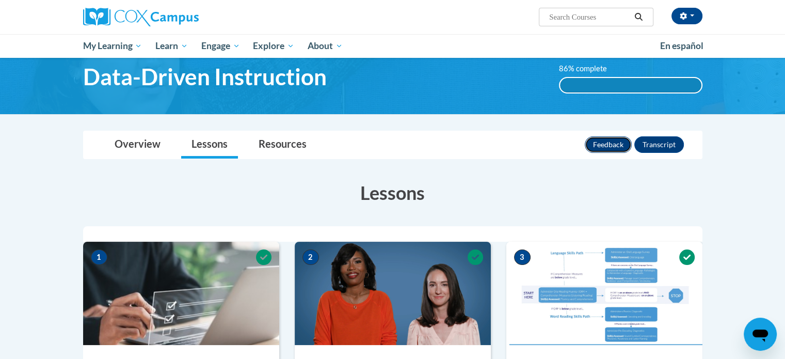
click at [601, 147] on button "Feedback" at bounding box center [608, 144] width 47 height 17
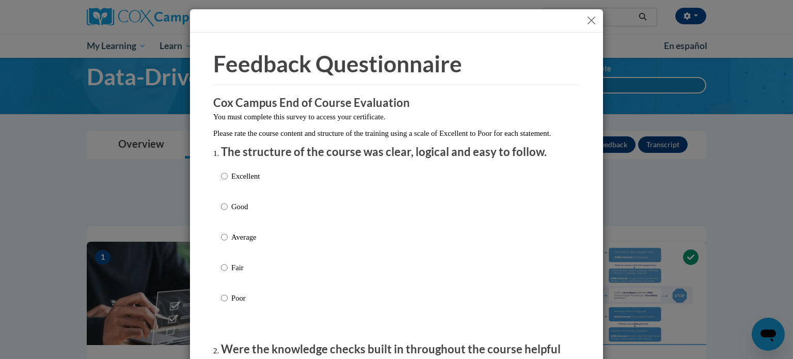
click at [590, 27] on div at bounding box center [396, 20] width 413 height 23
click at [586, 16] on button "Close" at bounding box center [591, 20] width 13 height 13
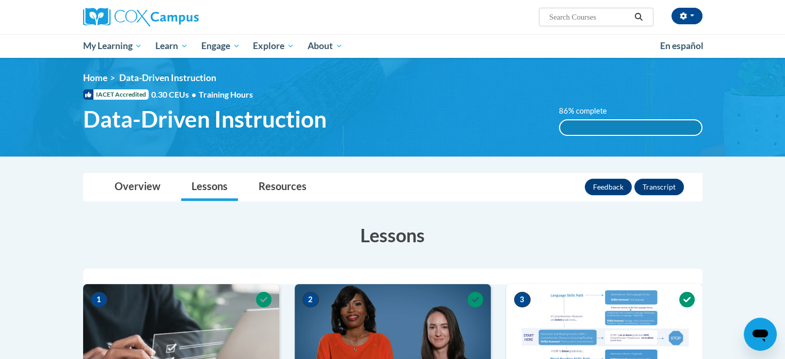
scroll to position [1, 0]
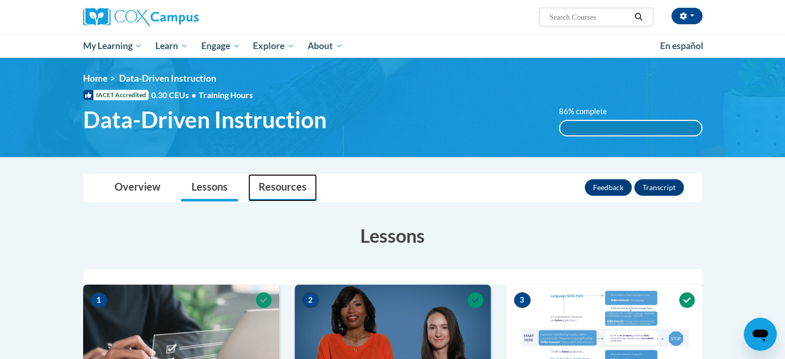
click at [290, 187] on link "Resources" at bounding box center [282, 187] width 69 height 27
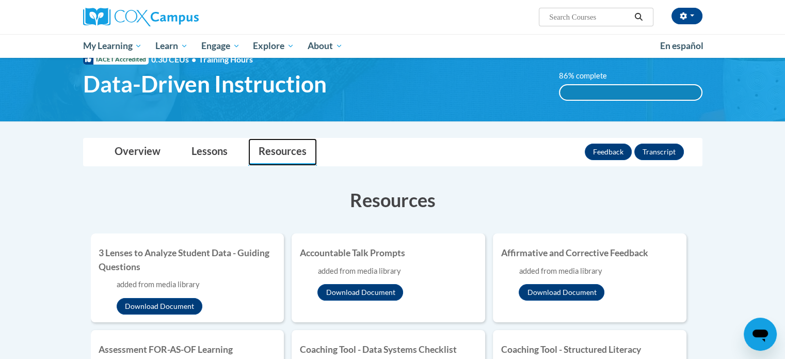
scroll to position [0, 0]
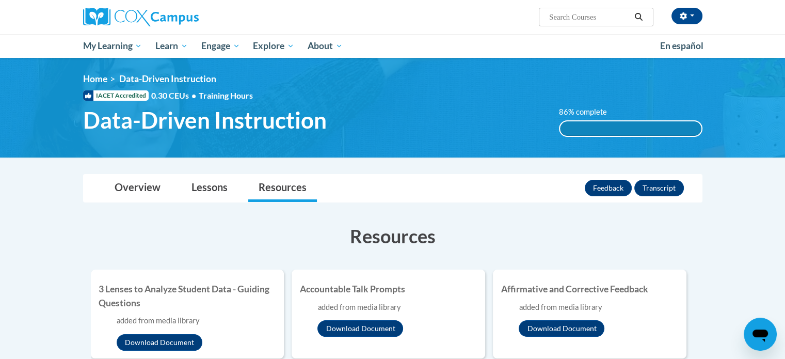
click at [559, 109] on label "86% complete" at bounding box center [588, 111] width 59 height 11
click at [203, 184] on link "Lessons" at bounding box center [209, 187] width 57 height 27
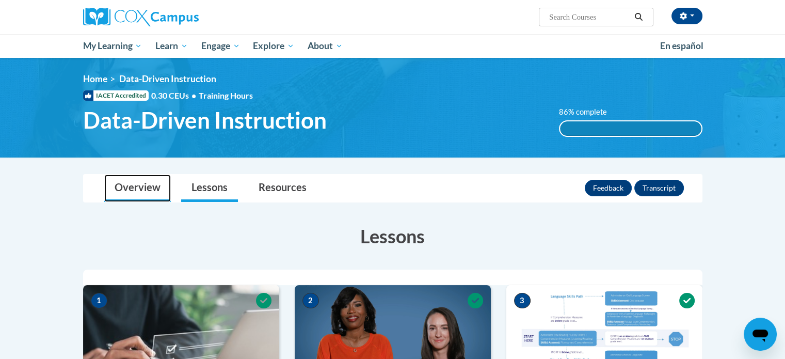
click at [155, 185] on link "Overview" at bounding box center [137, 187] width 67 height 27
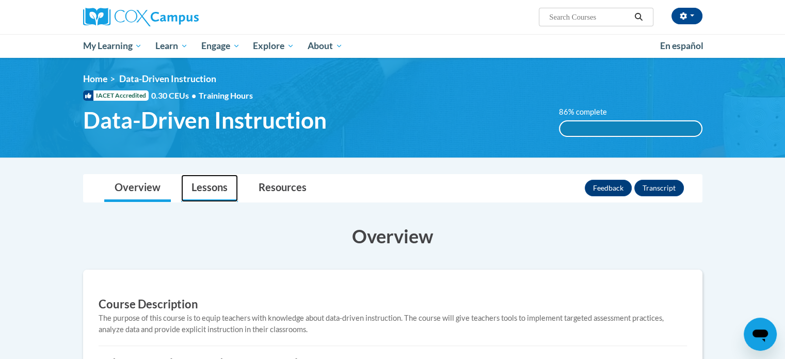
click at [202, 191] on link "Lessons" at bounding box center [209, 187] width 57 height 27
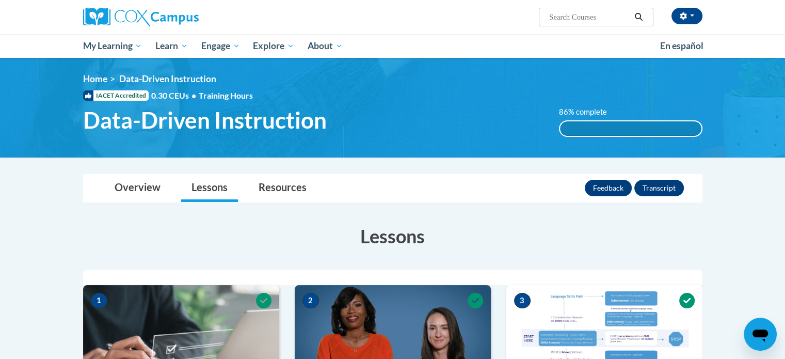
click at [569, 118] on div "86% complete 86% complete 0.001%" at bounding box center [630, 121] width 159 height 30
click at [569, 113] on label "86% complete" at bounding box center [588, 111] width 59 height 11
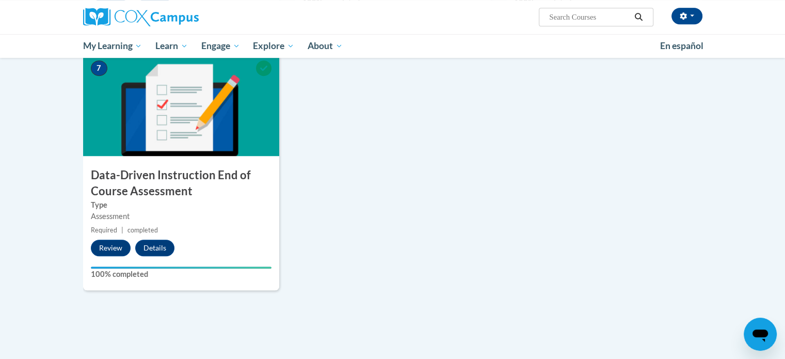
scroll to position [745, 0]
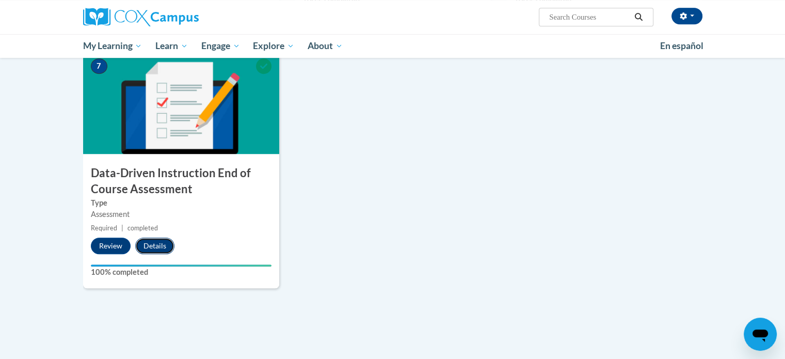
click at [164, 247] on button "Details" at bounding box center [154, 245] width 39 height 17
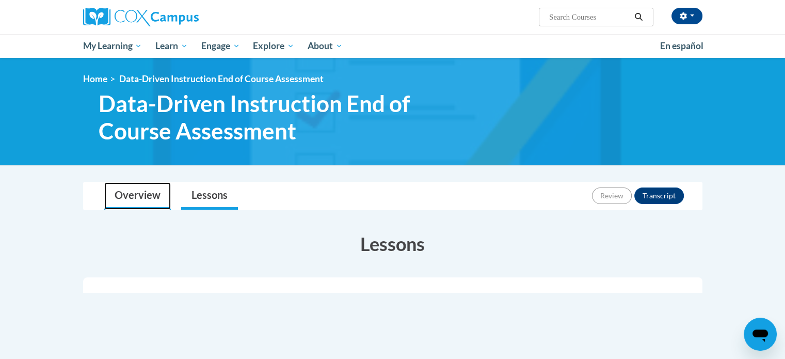
click at [147, 190] on link "Overview" at bounding box center [137, 195] width 67 height 27
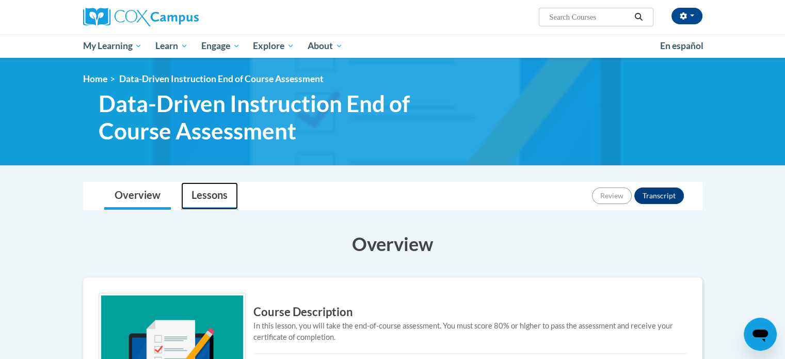
click at [219, 197] on link "Lessons" at bounding box center [209, 195] width 57 height 27
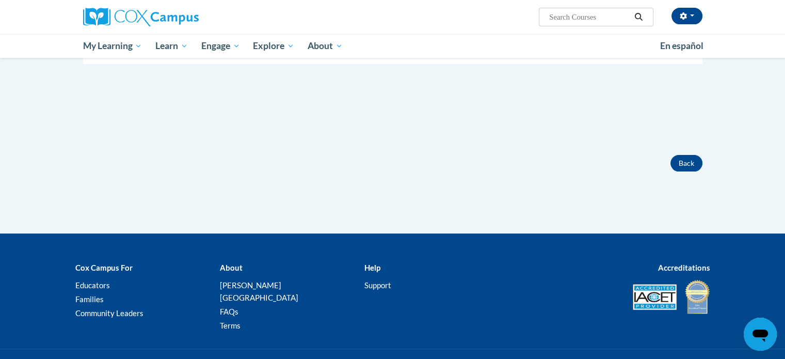
scroll to position [229, 0]
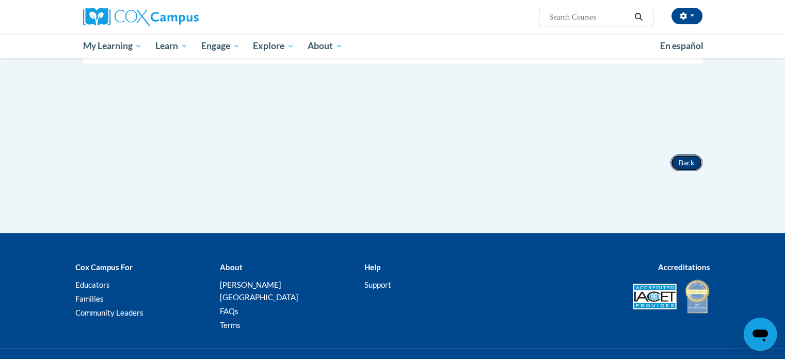
click at [680, 159] on button "Back" at bounding box center [686, 162] width 32 height 17
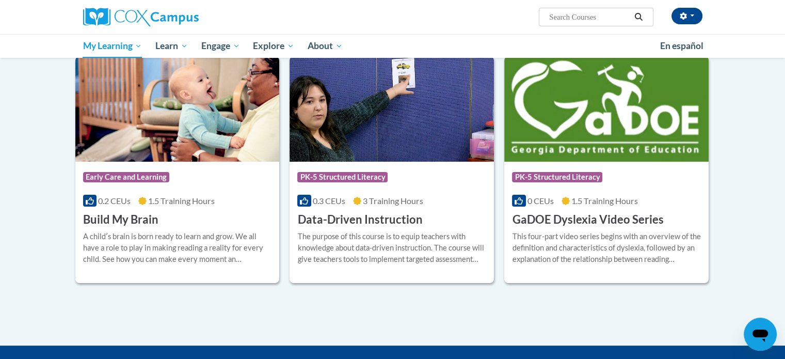
scroll to position [219, 0]
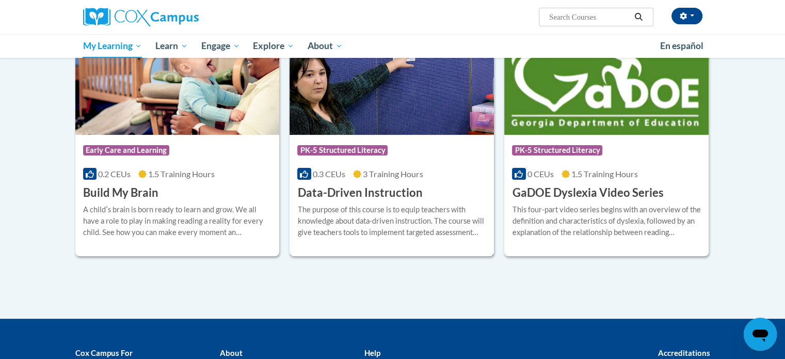
click at [379, 181] on div "Course Category: PK-5 Structured Literacy 0.3 CEUs 3 Training Hours COURSE Data…" at bounding box center [392, 168] width 204 height 66
